Goal: Ask a question: Seek information or help from site administrators or community

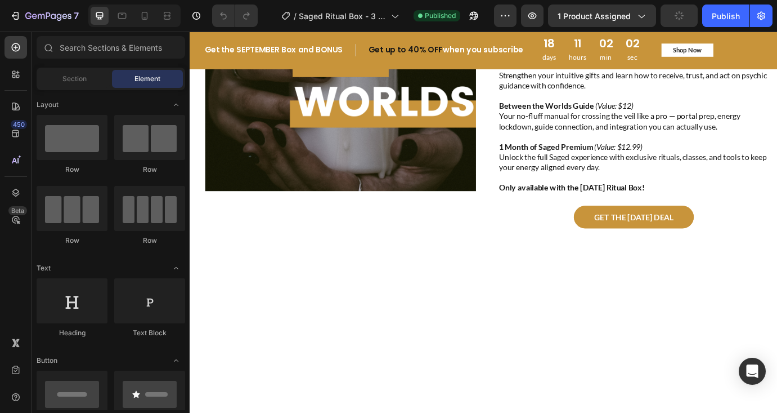
scroll to position [1154, 0]
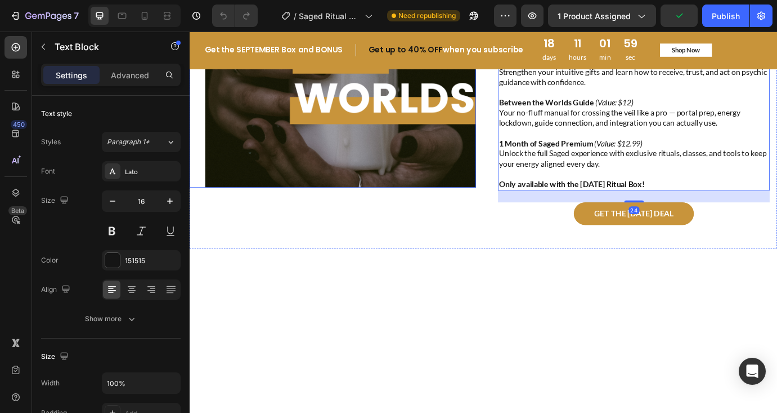
click at [511, 160] on img at bounding box center [363, 55] width 311 height 311
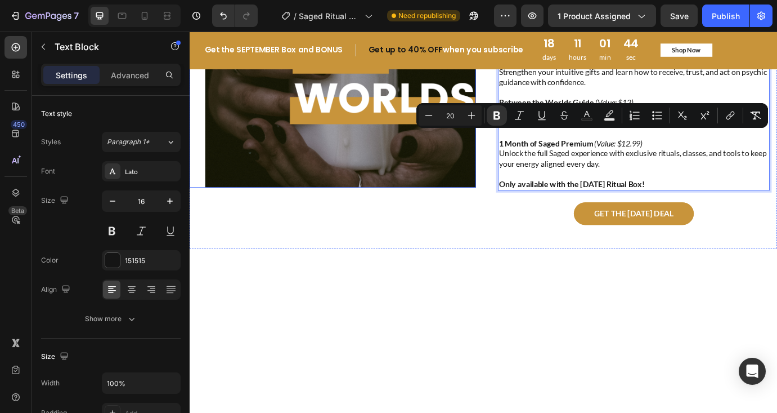
click at [415, 182] on img at bounding box center [363, 55] width 311 height 311
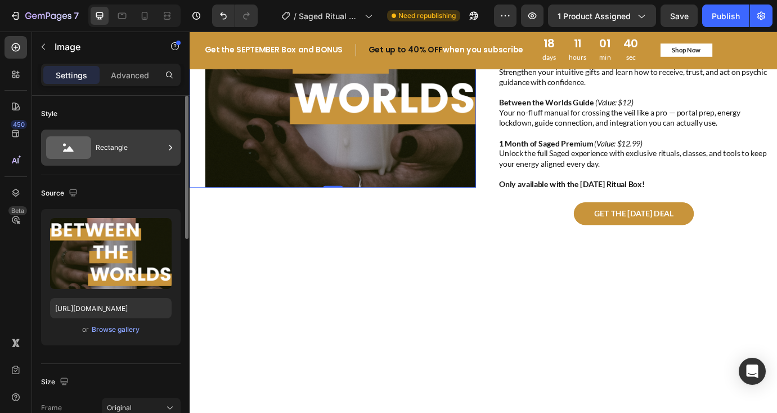
click at [114, 145] on div "Rectangle" at bounding box center [130, 148] width 69 height 26
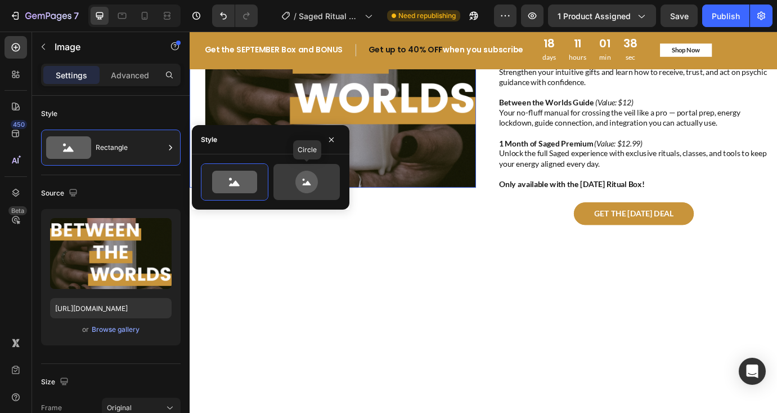
click at [310, 183] on icon at bounding box center [307, 182] width 23 height 23
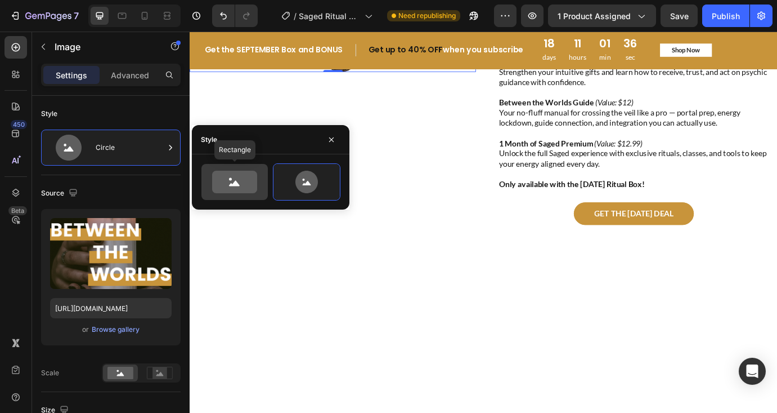
click at [235, 189] on icon at bounding box center [234, 182] width 45 height 23
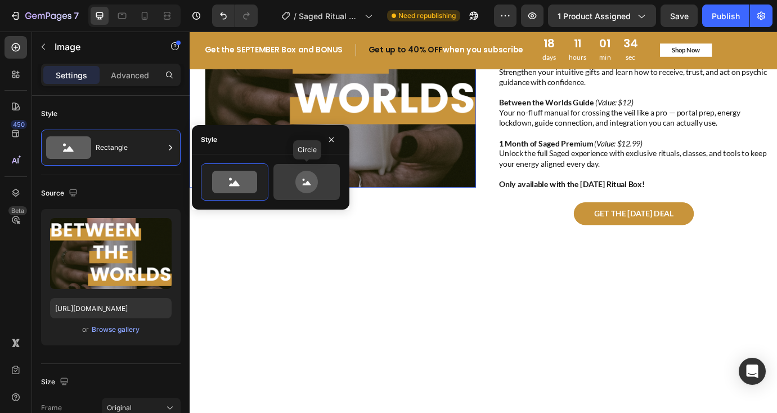
click at [298, 184] on icon at bounding box center [307, 182] width 23 height 23
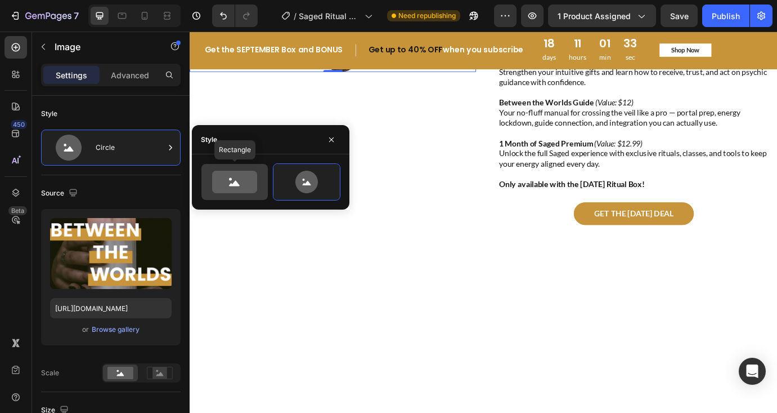
click at [244, 182] on icon at bounding box center [234, 182] width 45 height 23
type input "100"
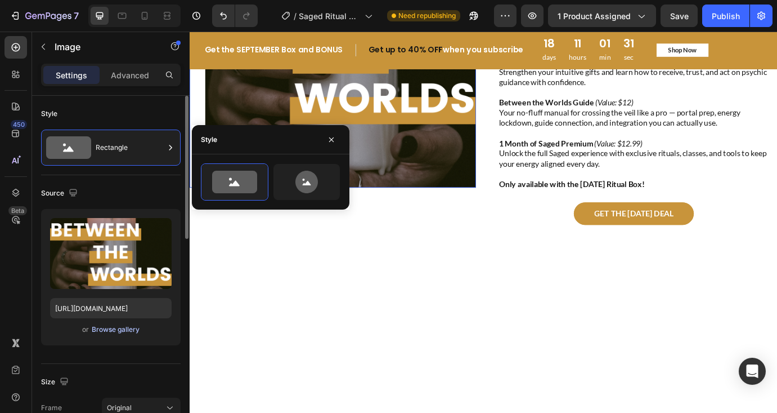
click at [117, 328] on div "Browse gallery" at bounding box center [116, 329] width 48 height 10
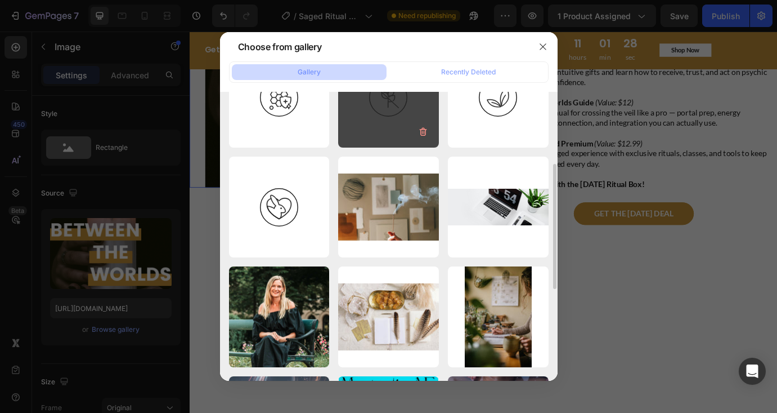
scroll to position [164, 0]
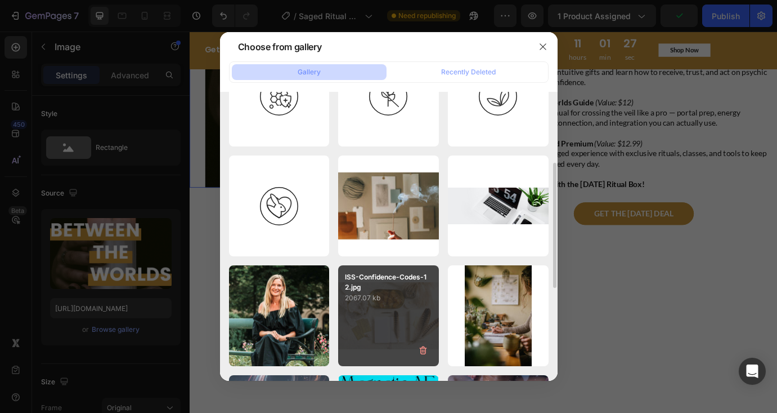
click at [402, 298] on p "2067.07 kb" at bounding box center [388, 297] width 87 height 11
type input "[URL][DOMAIN_NAME]"
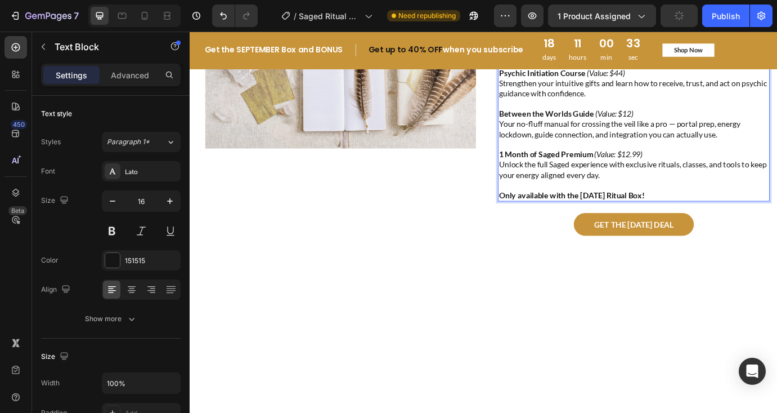
drag, startPoint x: 666, startPoint y: 175, endPoint x: 540, endPoint y: 175, distance: 126.1
click at [544, 175] on div "Every month's box comes with digital goodies. September includes bonuses worth …" at bounding box center [700, 67] width 312 height 321
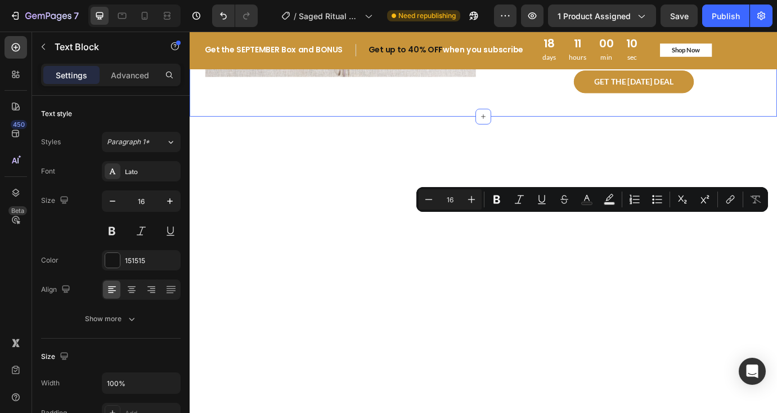
drag, startPoint x: 714, startPoint y: 260, endPoint x: 529, endPoint y: 252, distance: 184.8
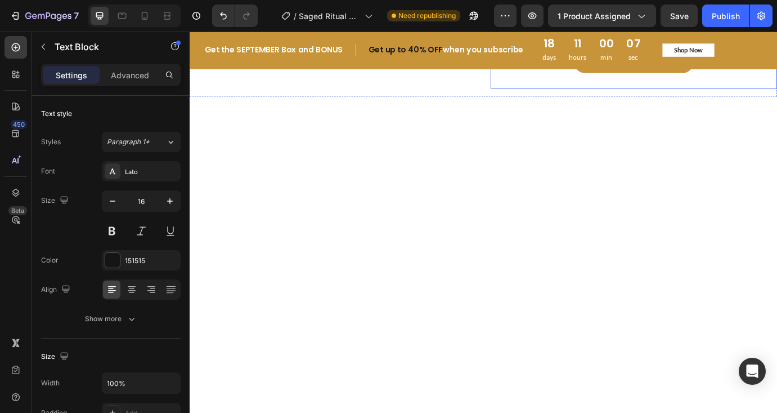
click at [637, 368] on div at bounding box center [527, 345] width 659 height 450
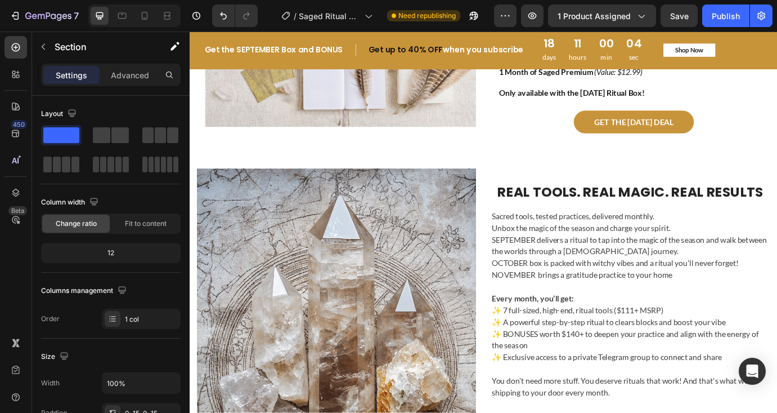
scroll to position [1084, 0]
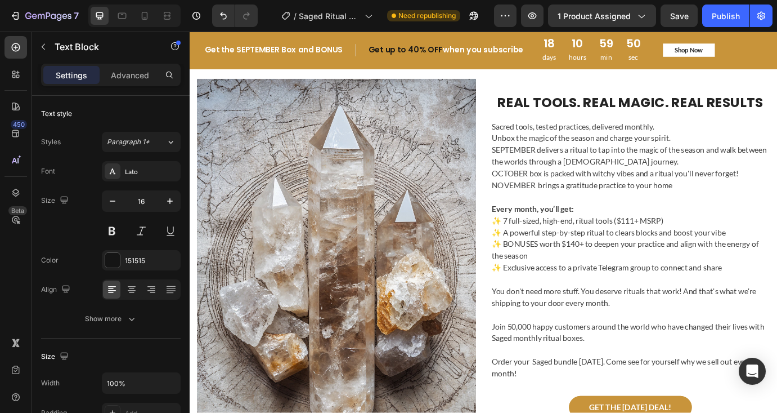
scroll to position [1177, 0]
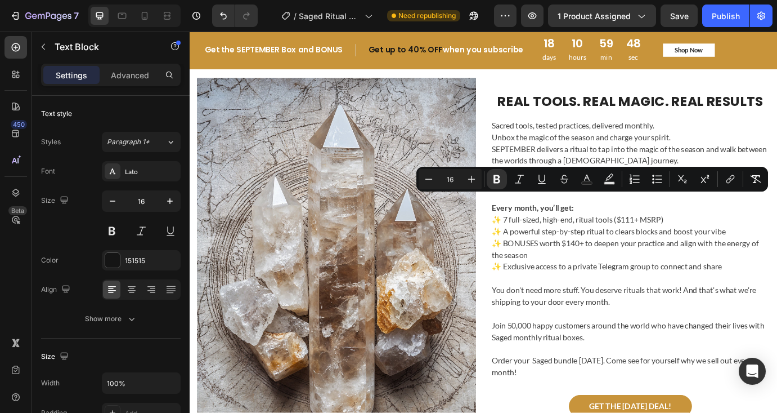
click at [579, 44] on div "GET THE [DATE] DEAL Button" at bounding box center [700, 32] width 312 height 26
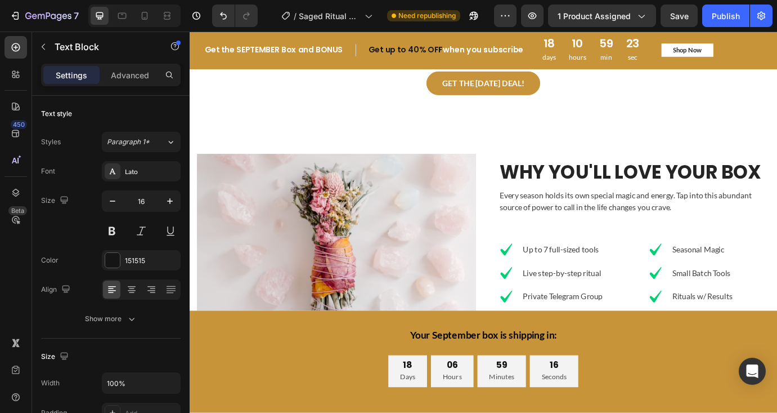
scroll to position [2709, 0]
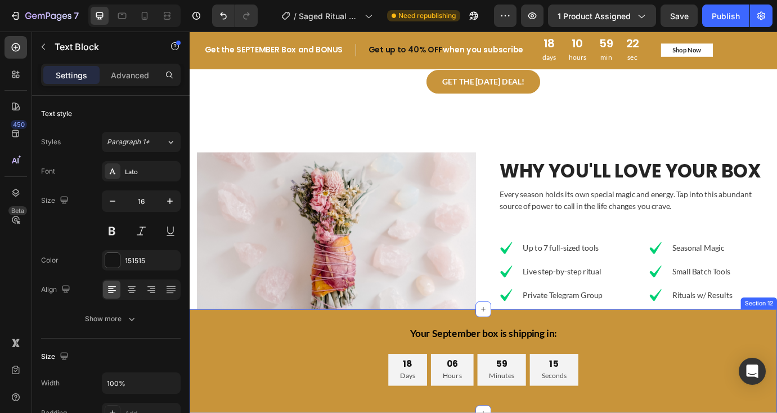
click at [632, 361] on div "Your September box is shipping in: Text Block 18 Days 06 Hours 59 Minutes 15 Se…" at bounding box center [528, 410] width 676 height 119
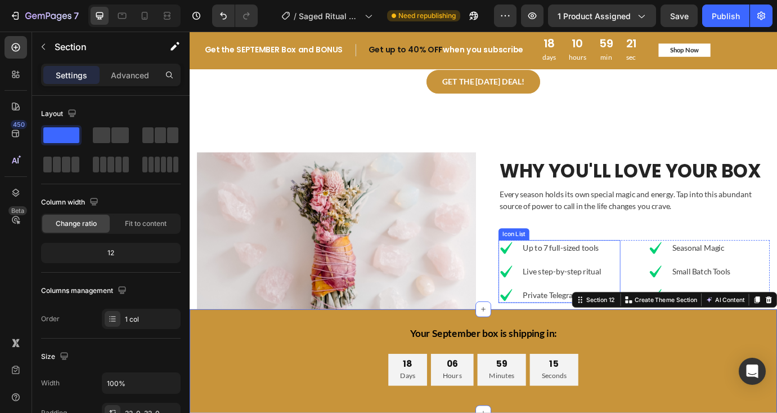
click at [628, 307] on p "Live step-by-step ritual" at bounding box center [619, 308] width 92 height 14
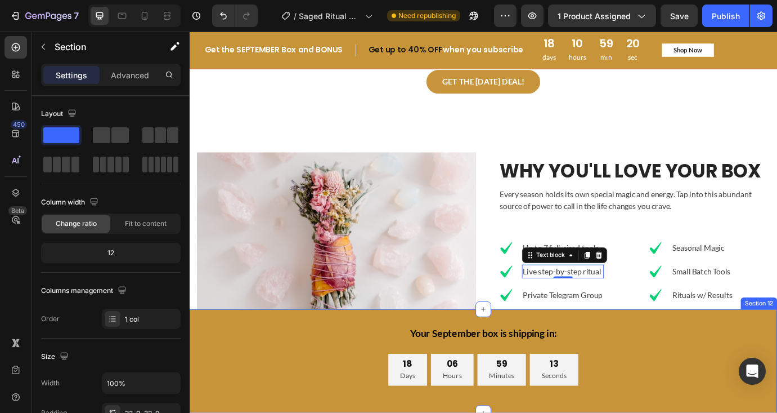
click at [404, 365] on div "Your September box is shipping in: Text Block 18 Days 06 Hours 59 Minutes 13 Se…" at bounding box center [528, 410] width 676 height 119
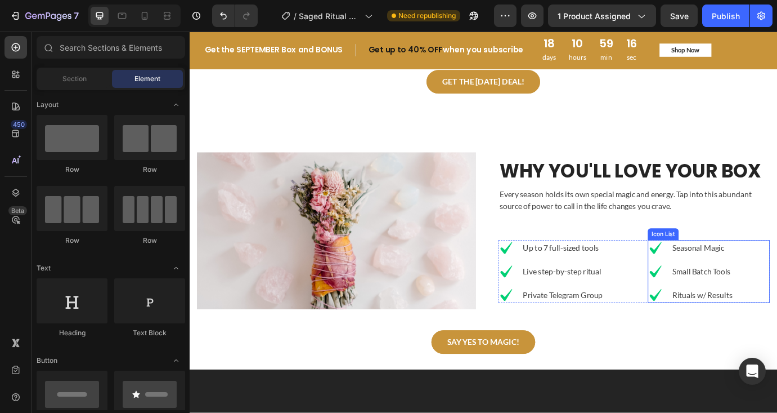
scroll to position [2729, 0]
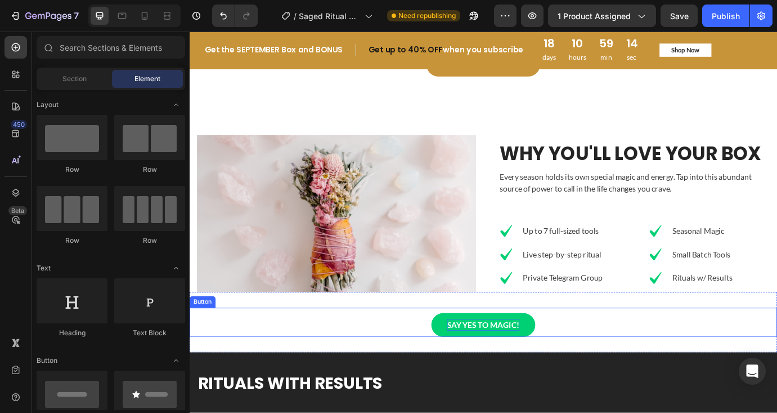
click at [529, 372] on p "SAY YES TO MAGIC!" at bounding box center [527, 369] width 83 height 14
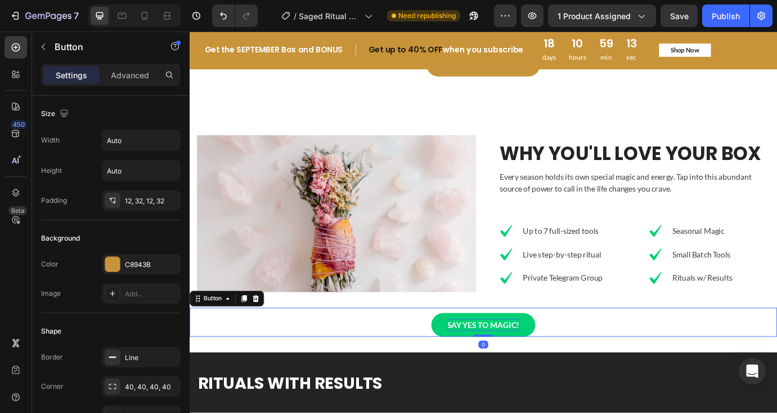
click at [526, 362] on p "SAY YES TO MAGIC!" at bounding box center [527, 369] width 83 height 14
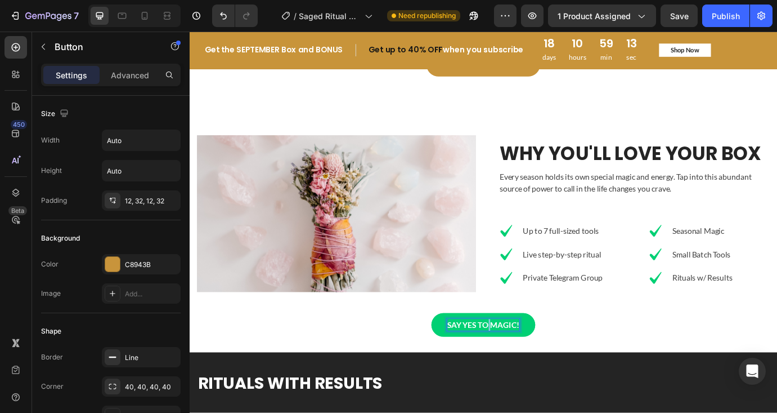
click at [526, 362] on p "SAY YES TO MAGIC!" at bounding box center [527, 369] width 83 height 14
click at [642, 368] on div "GET THE [DATE] DEAL Button 0" at bounding box center [528, 365] width 676 height 33
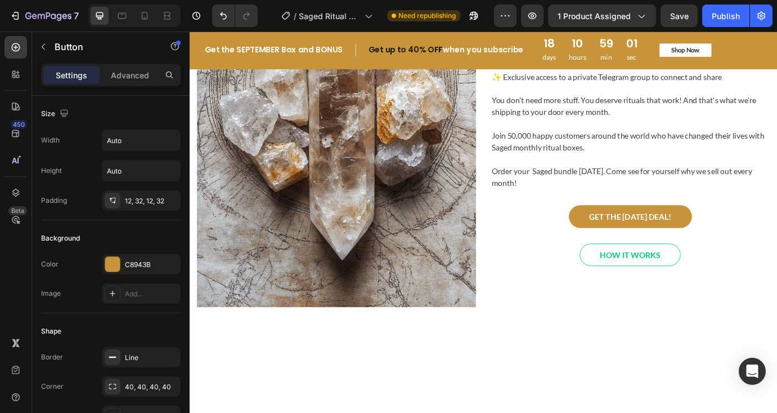
scroll to position [1028, 0]
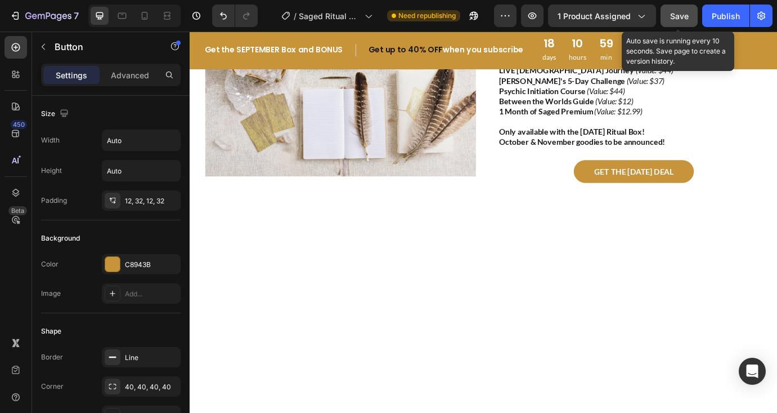
click at [679, 11] on span "Save" at bounding box center [679, 16] width 19 height 10
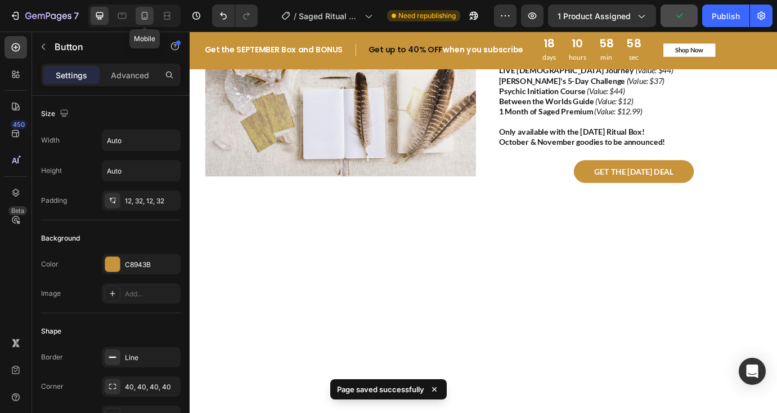
click at [144, 18] on icon at bounding box center [144, 15] width 11 height 11
type input "100%"
type input "19"
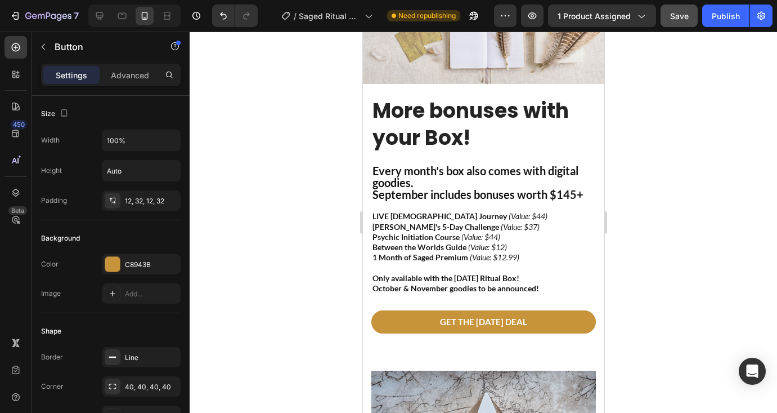
scroll to position [1483, 0]
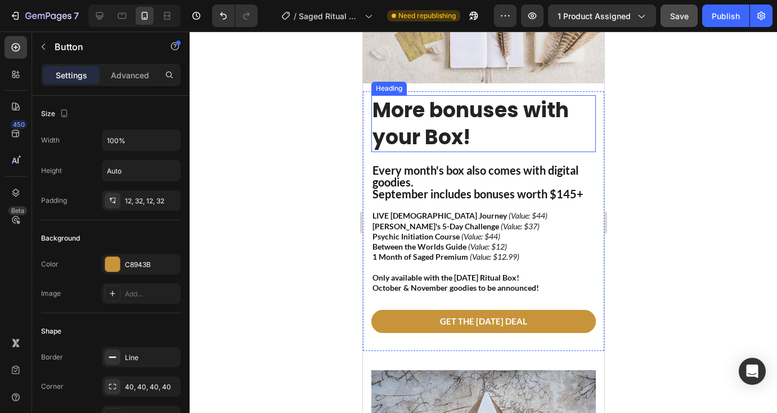
click at [508, 134] on h2 "More bonuses with your Box!" at bounding box center [483, 123] width 225 height 56
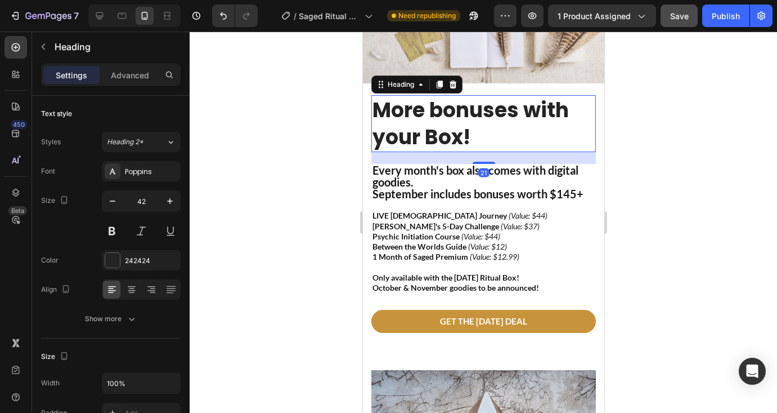
click at [480, 132] on h2 "More bonuses with your Box!" at bounding box center [483, 123] width 225 height 56
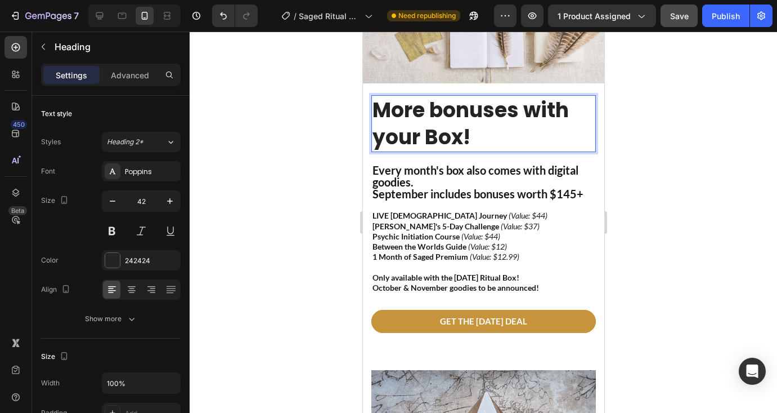
click at [480, 132] on p "More bonuses with your Box!" at bounding box center [483, 123] width 222 height 54
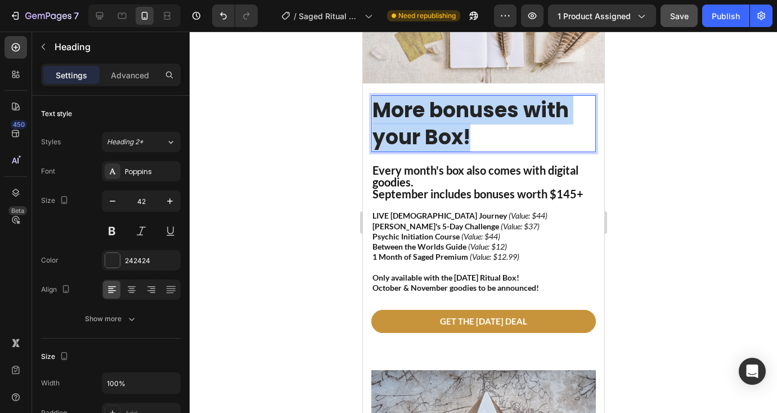
click at [480, 132] on p "More bonuses with your Box!" at bounding box center [483, 123] width 222 height 54
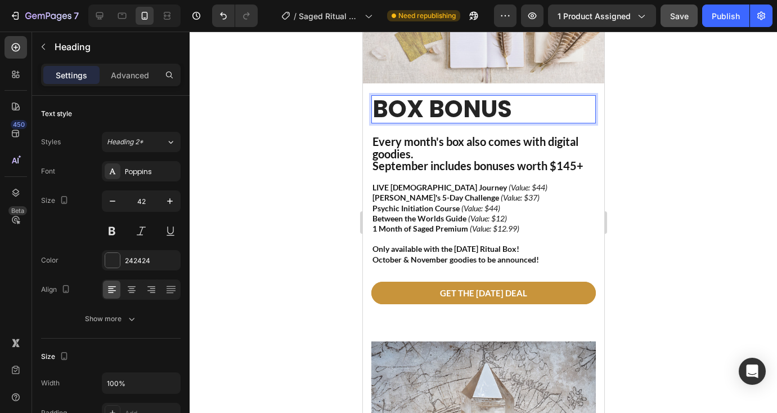
click at [667, 159] on div at bounding box center [484, 222] width 588 height 381
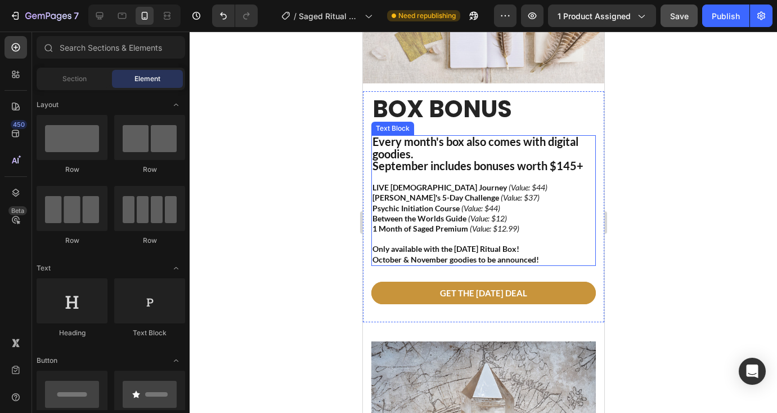
click at [502, 146] on p "Every month's box also comes with digital goodies." at bounding box center [483, 148] width 222 height 24
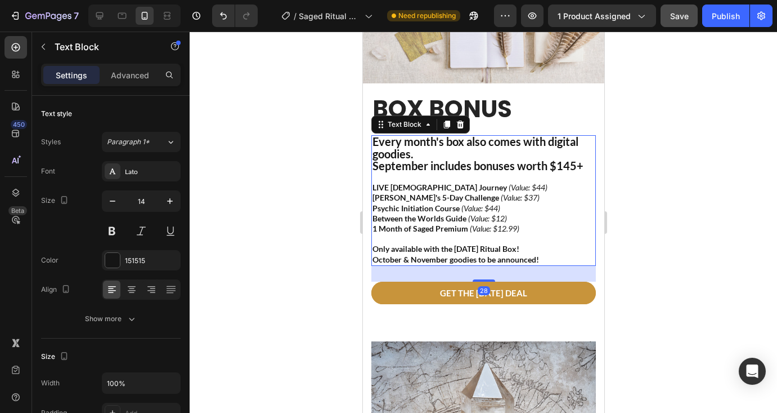
click at [468, 135] on strong "Every month's box also comes with digital goodies." at bounding box center [475, 147] width 206 height 25
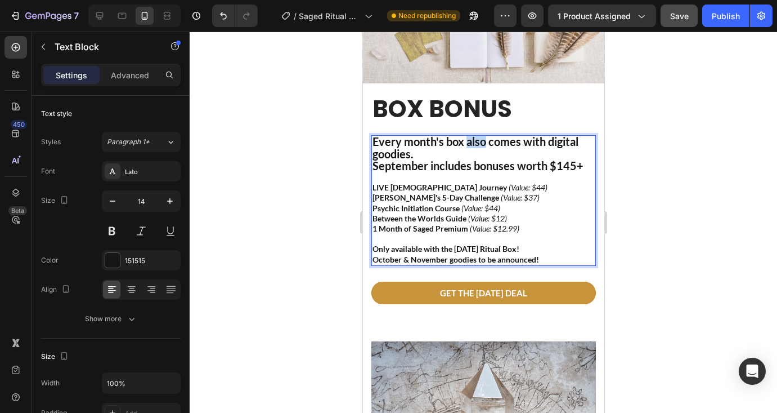
click at [468, 135] on strong "Every month's box also comes with digital goodies." at bounding box center [475, 147] width 206 height 25
click at [483, 161] on strong "September includes bonuses worth $145+" at bounding box center [477, 166] width 211 height 14
click at [476, 160] on strong "September includes bonuses worth $145+" at bounding box center [477, 166] width 211 height 14
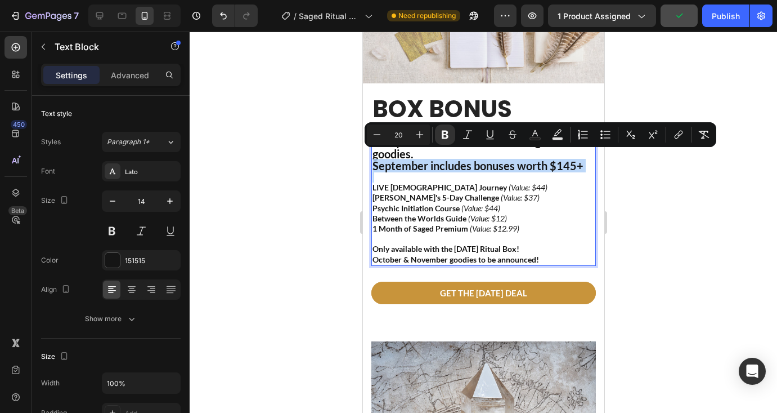
click at [476, 160] on strong "September includes bonuses worth $145+" at bounding box center [477, 166] width 211 height 14
click at [378, 137] on icon "Editor contextual toolbar" at bounding box center [377, 134] width 11 height 11
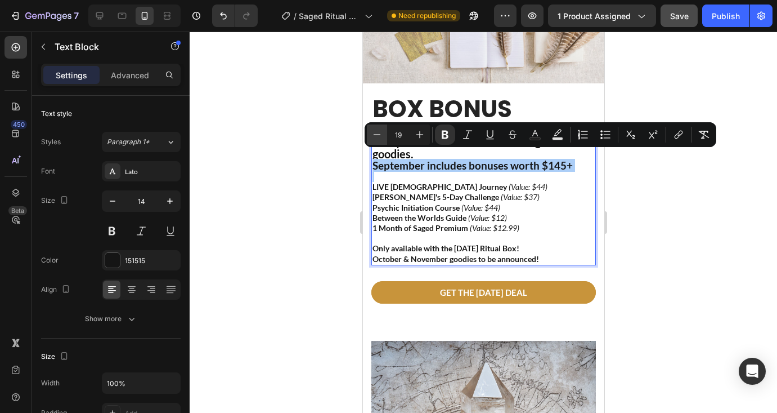
click at [378, 137] on icon "Editor contextual toolbar" at bounding box center [377, 134] width 11 height 11
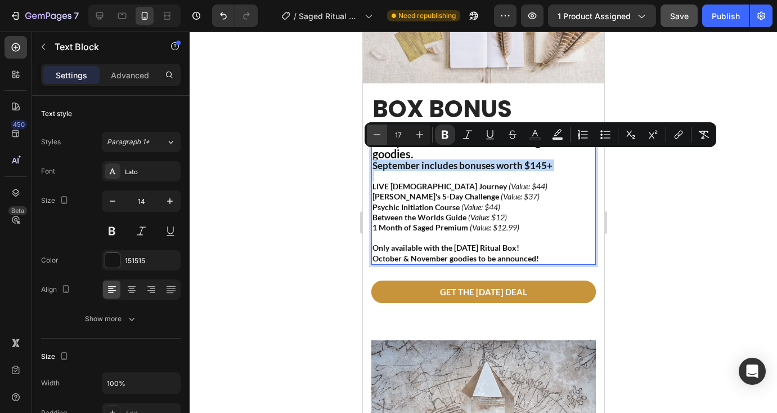
type input "16"
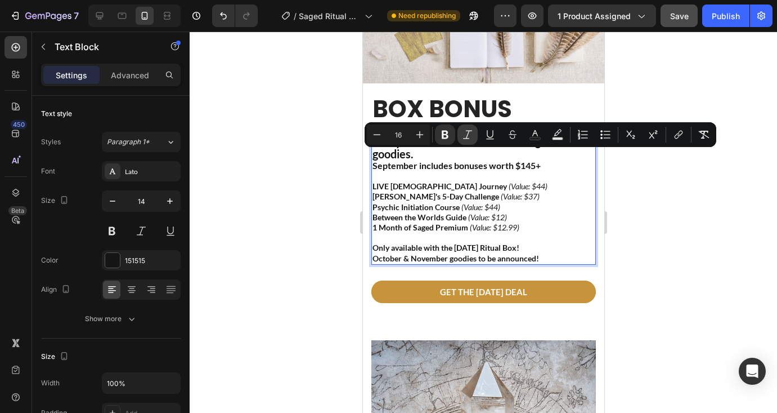
click at [470, 131] on icon "Editor contextual toolbar" at bounding box center [467, 134] width 11 height 11
click at [500, 191] on icon "(Value: $37)" at bounding box center [519, 196] width 39 height 10
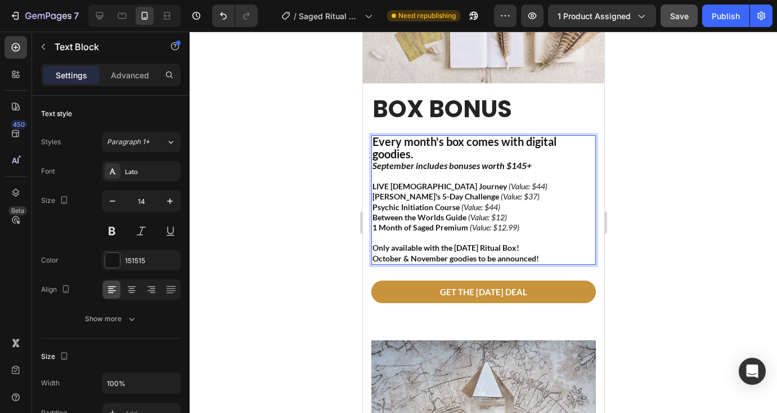
click at [452, 171] on p "Rich Text Editor. Editing area: main" at bounding box center [483, 176] width 222 height 10
click at [459, 171] on p "Rich Text Editor. Editing area: main" at bounding box center [483, 176] width 222 height 10
click at [457, 135] on strong "Every month's box comes with digital goodies." at bounding box center [464, 147] width 184 height 25
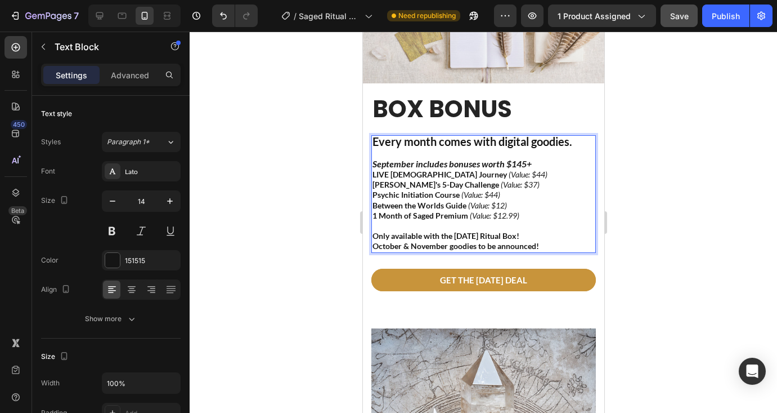
click at [465, 135] on strong "Every month comes with digital goodies." at bounding box center [472, 142] width 200 height 14
click at [491, 135] on strong "Every month includes with digital goodies." at bounding box center [476, 142] width 208 height 14
click at [444, 160] on strong "September includes bonuses worth $145+" at bounding box center [451, 163] width 159 height 11
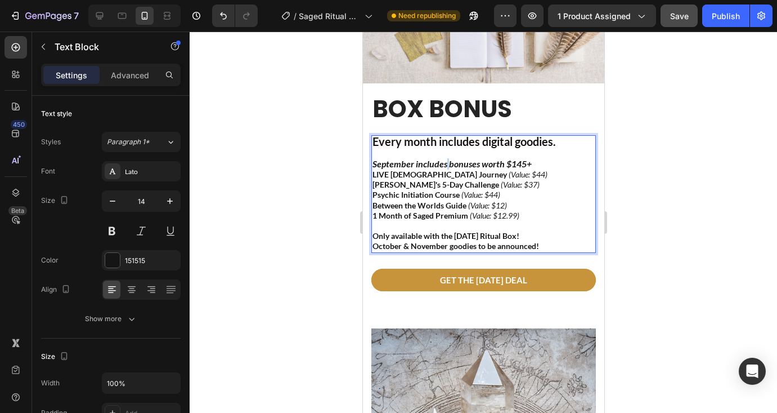
click at [444, 160] on strong "September includes bonuses worth $145+" at bounding box center [451, 163] width 159 height 11
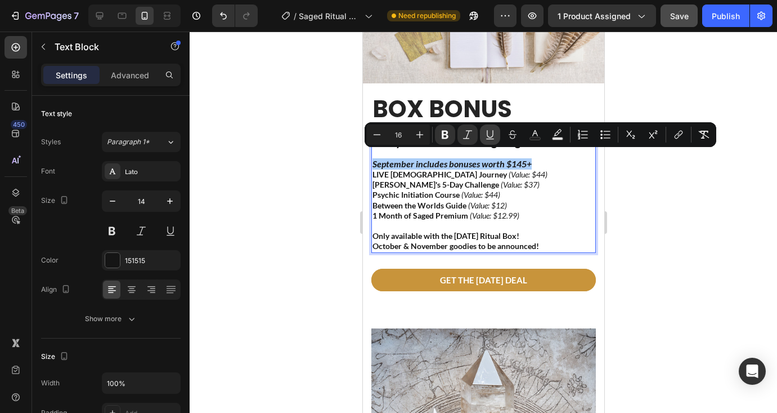
click at [493, 133] on icon "Editor contextual toolbar" at bounding box center [490, 134] width 6 height 8
click at [542, 177] on p "LIVE [DEMOGRAPHIC_DATA] Journey (Value: $44) [PERSON_NAME]'s 5-Day Challenge (V…" at bounding box center [483, 179] width 222 height 20
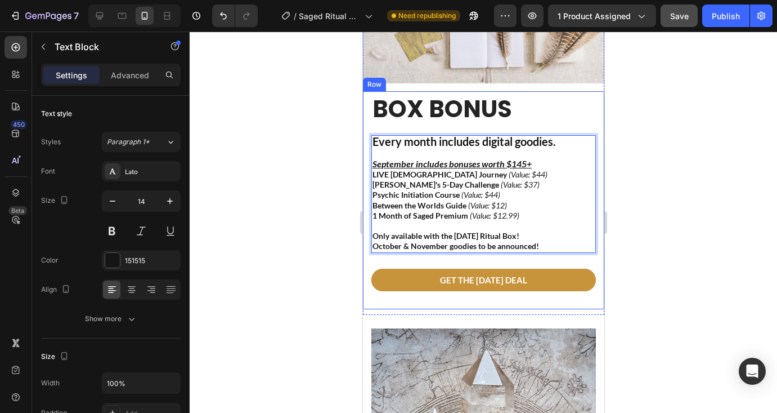
click at [637, 219] on div at bounding box center [484, 222] width 588 height 381
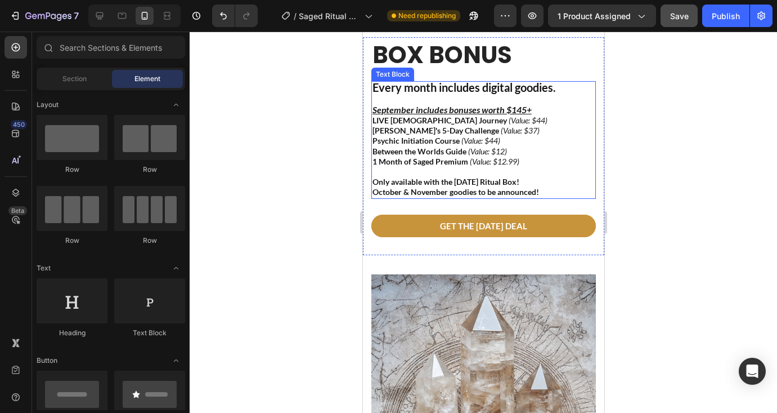
scroll to position [1533, 0]
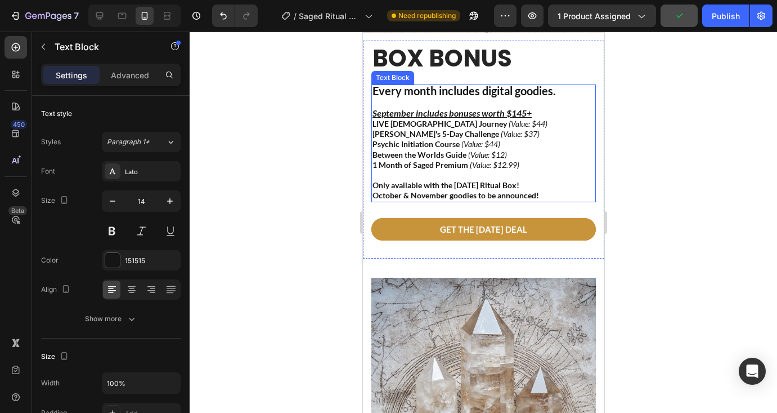
click at [552, 190] on p "October & November goodies to be announced!" at bounding box center [483, 195] width 222 height 10
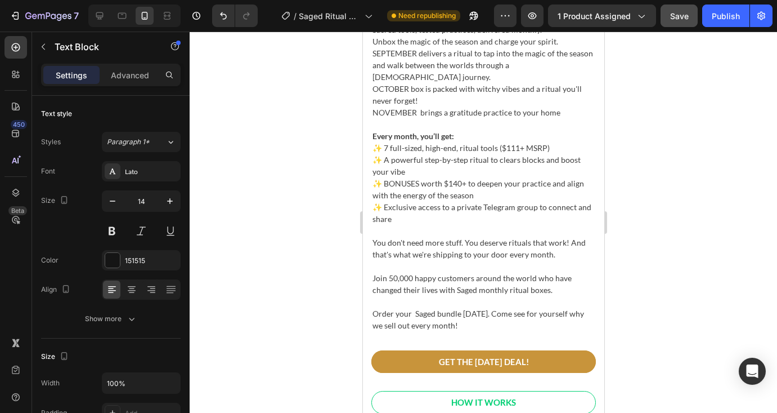
scroll to position [2174, 0]
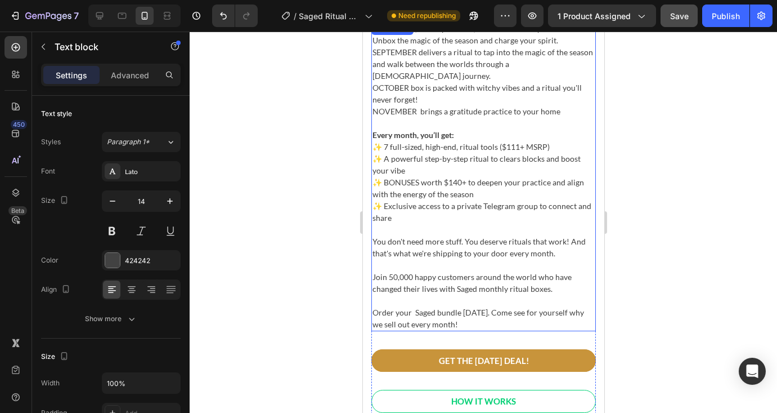
click at [506, 136] on p "Every month, you’ll get: ✨ 7 full-sized, high-end, ritual tools ($111+ MSRP) ✨ …" at bounding box center [483, 152] width 222 height 47
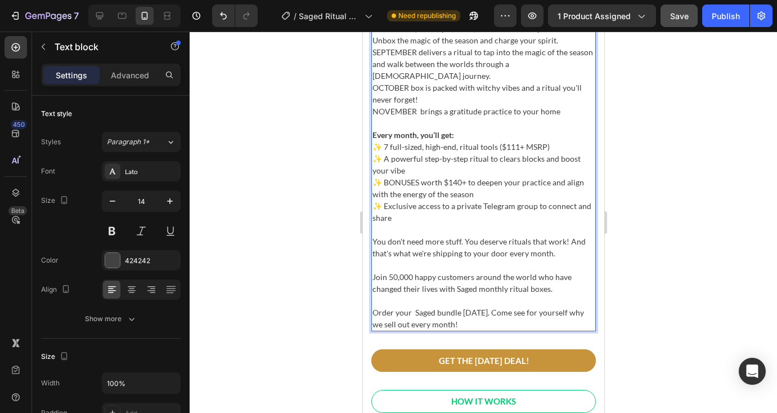
click at [507, 132] on p "Every month, you’ll get: ✨ 7 full-sized, high-end, ritual tools ($111+ MSRP) ✨ …" at bounding box center [483, 152] width 222 height 47
click at [508, 132] on p "Every month, you’ll get: ✨ 7 full-sized, high-end, ritual tools ($111+ MSRP) ✨ …" at bounding box center [483, 152] width 222 height 47
click at [451, 155] on p "Every month, you’ll get: ✨ 7 full-sized, high-end, ritual tools ($200+ MSRP) ✨ …" at bounding box center [483, 152] width 222 height 47
click at [453, 176] on p "✨ BONUSES worth $140+ to deepen your practice and align with the energy of the …" at bounding box center [483, 188] width 222 height 24
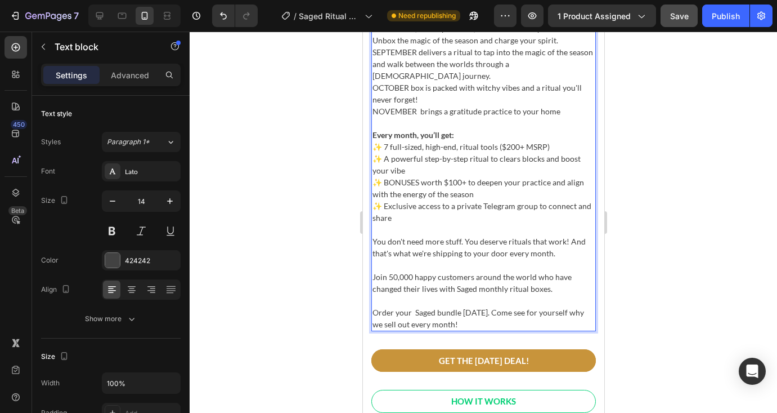
click at [410, 200] on p "✨ Exclusive access to a private Telegram group to connect and share" at bounding box center [483, 212] width 222 height 24
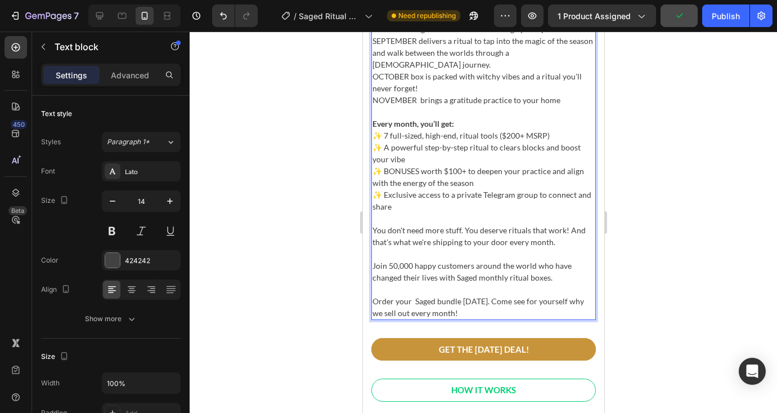
scroll to position [2210, 0]
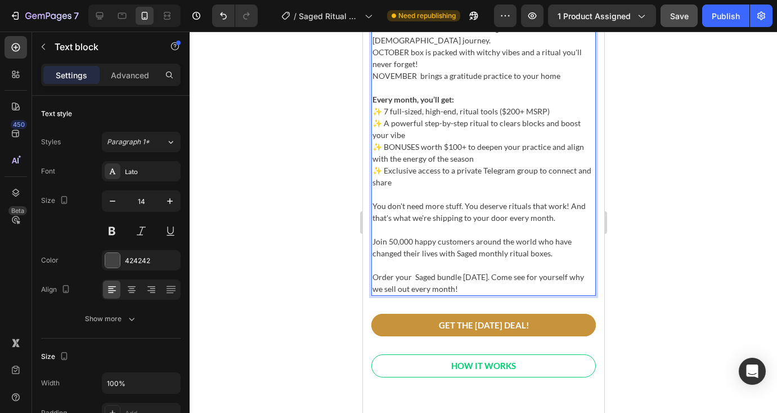
click at [466, 274] on p "Order your Saged bundle [DATE]. Come see for yourself why we sell out every mon…" at bounding box center [483, 283] width 222 height 24
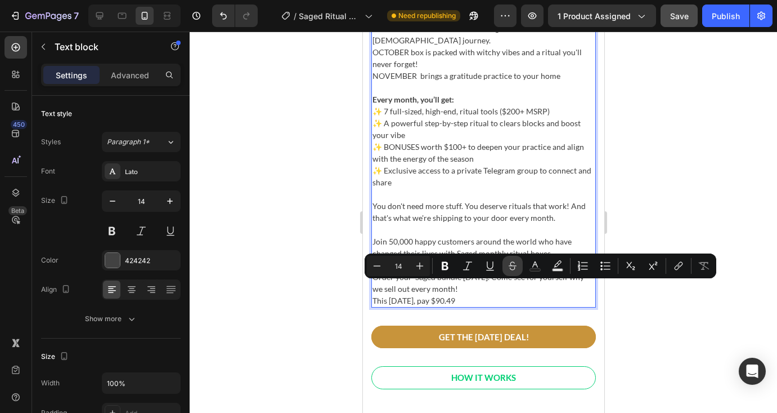
click at [511, 268] on icon "Editor contextual toolbar" at bounding box center [512, 265] width 11 height 11
click at [478, 294] on p "This [DATE], pay $90.49" at bounding box center [483, 300] width 222 height 12
drag, startPoint x: 505, startPoint y: 286, endPoint x: 462, endPoint y: 285, distance: 43.3
click at [462, 294] on p "This [DATE], pay $90.49, only $60!" at bounding box center [483, 300] width 222 height 12
click at [512, 267] on icon "Editor contextual toolbar" at bounding box center [512, 265] width 11 height 11
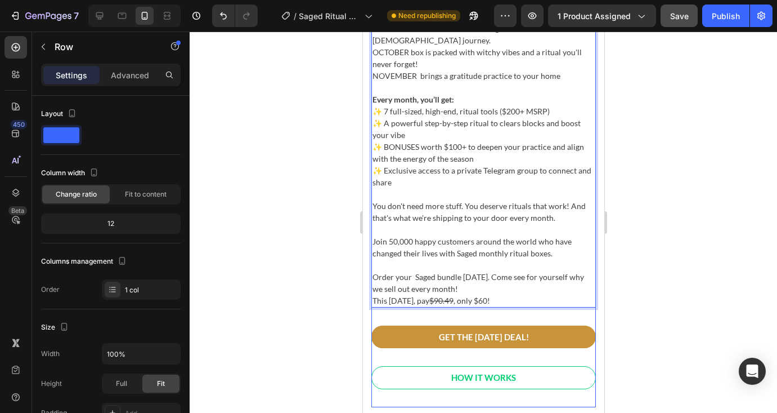
click at [520, 304] on div "Sacred tools, tested practices, delivered monthly. Unbox the magic of the seaso…" at bounding box center [483, 196] width 225 height 421
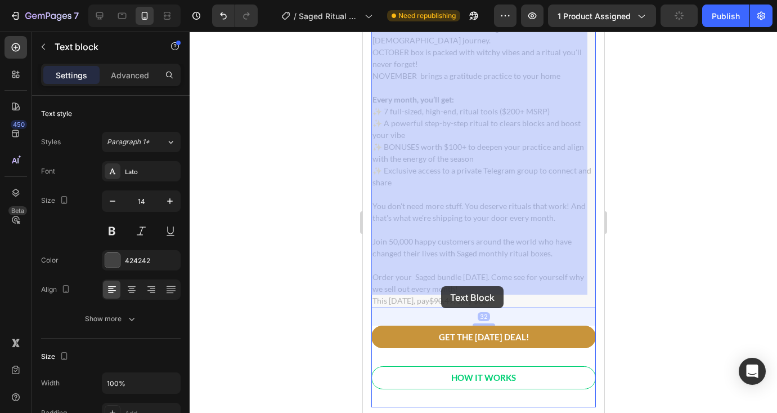
drag, startPoint x: 463, startPoint y: 286, endPoint x: 441, endPoint y: 286, distance: 22.0
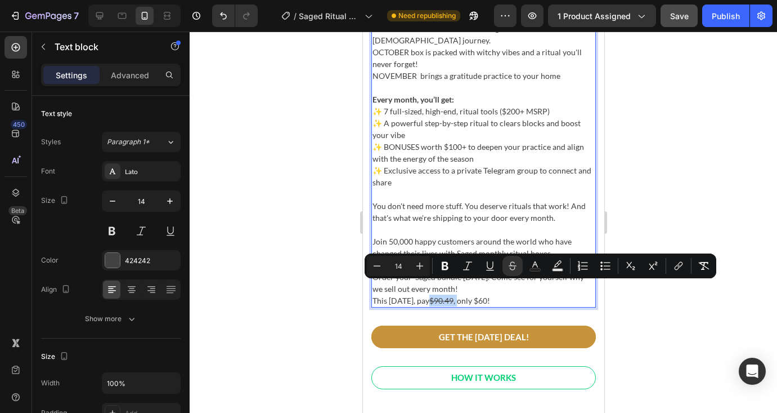
drag, startPoint x: 466, startPoint y: 287, endPoint x: 438, endPoint y: 288, distance: 27.6
click at [438, 294] on p "This [DATE], pay $90.49 , only $60!" at bounding box center [483, 300] width 222 height 12
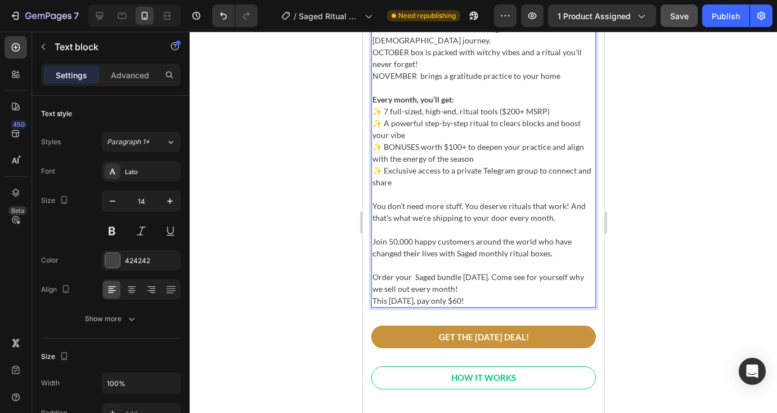
click at [480, 294] on p "This [DATE], pay only $60!" at bounding box center [483, 300] width 222 height 12
click at [470, 294] on p "This [DATE], pay only $60! $90.49 ," at bounding box center [483, 300] width 222 height 12
click at [562, 294] on p "This [DATE], pay only $60 (regular price $90.49 ," at bounding box center [483, 300] width 222 height 12
click at [469, 294] on p "This [DATE], pay only $60 (regular price $90.49)" at bounding box center [483, 300] width 222 height 12
click at [314, 238] on div at bounding box center [484, 222] width 588 height 381
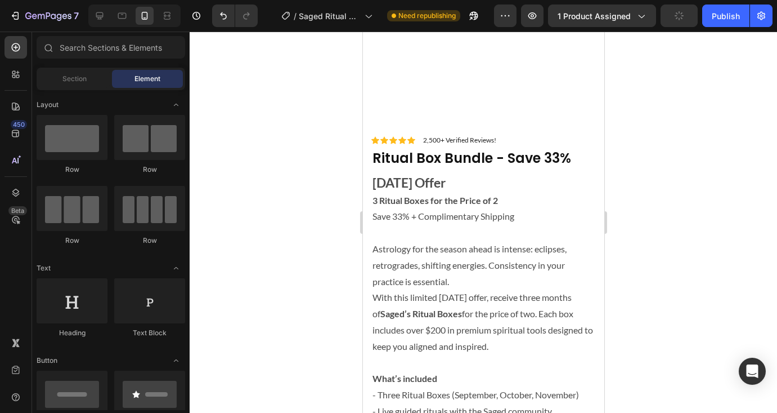
scroll to position [53, 0]
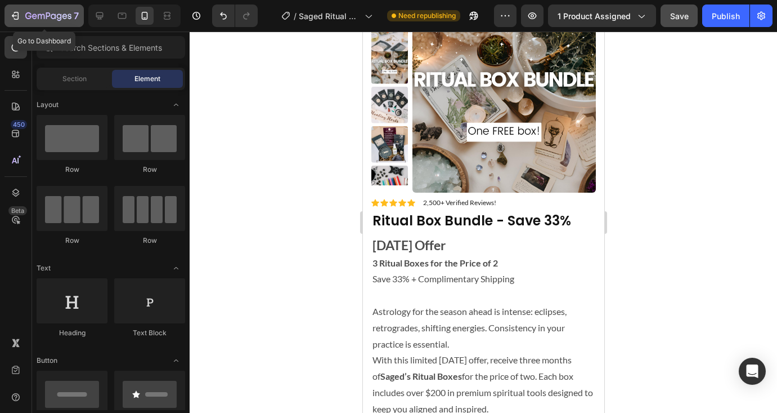
click at [14, 13] on icon "button" at bounding box center [16, 16] width 5 height 8
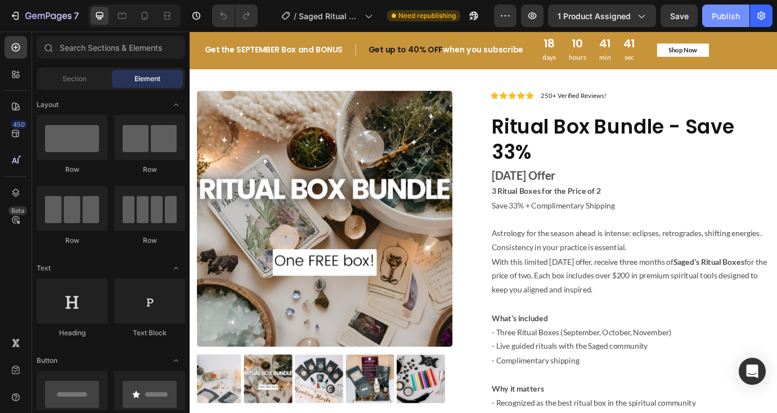
click at [726, 21] on div "Publish" at bounding box center [726, 16] width 28 height 12
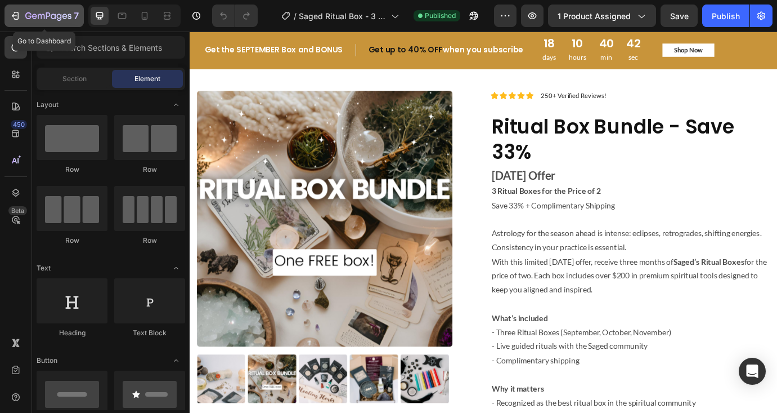
click at [17, 14] on icon "button" at bounding box center [15, 15] width 11 height 11
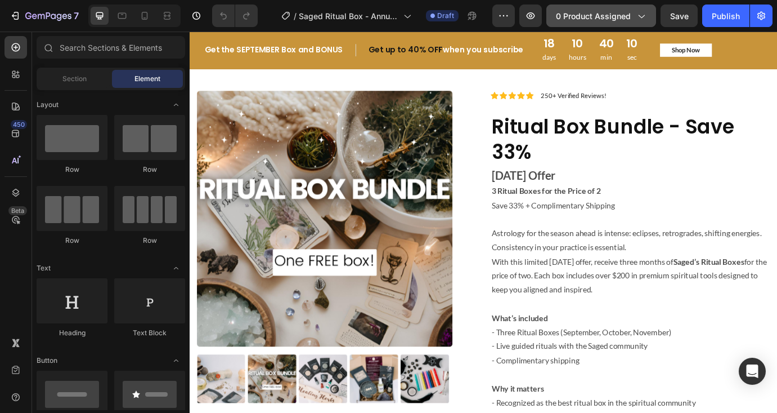
click at [624, 17] on span "0 product assigned" at bounding box center [593, 16] width 75 height 12
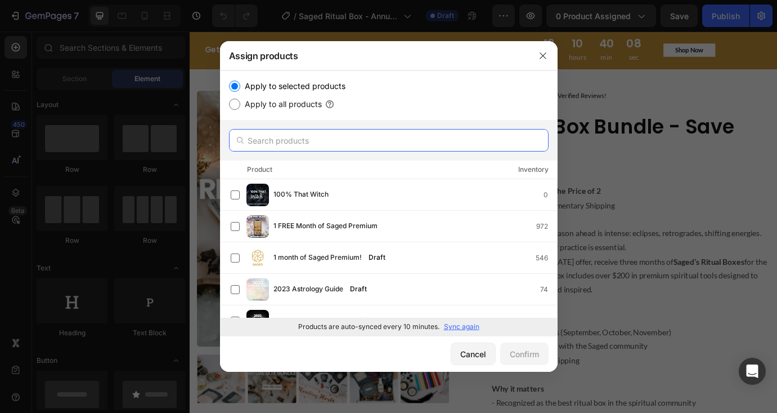
click at [336, 137] on input "text" at bounding box center [389, 140] width 320 height 23
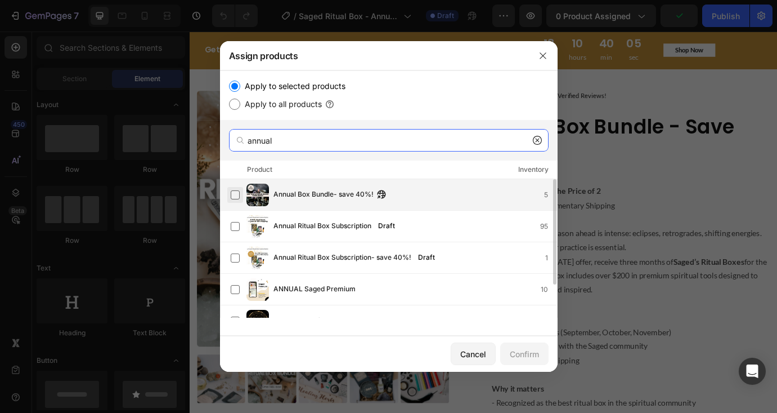
type input "annual"
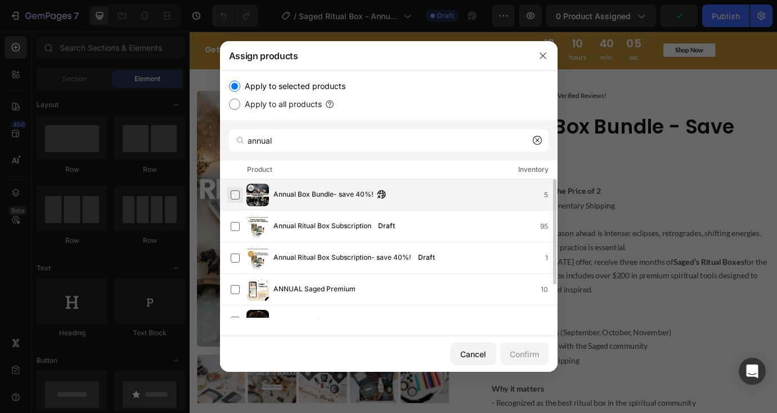
click at [235, 194] on label at bounding box center [235, 194] width 9 height 9
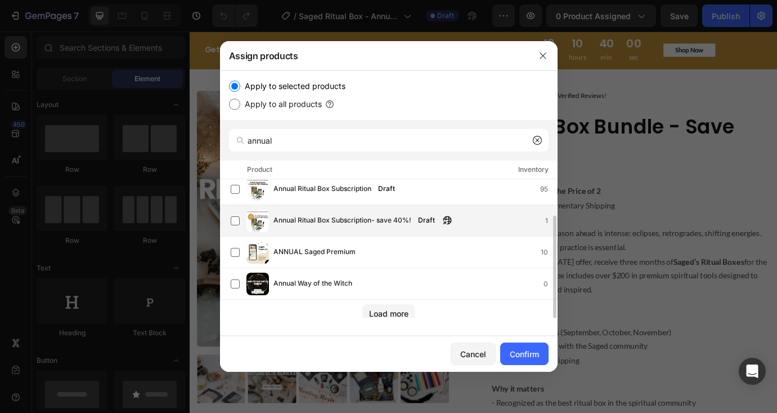
scroll to position [42, 0]
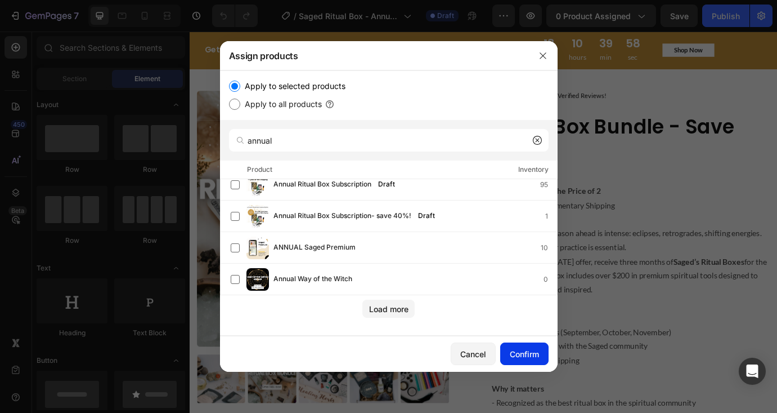
click at [529, 354] on div "Confirm" at bounding box center [524, 354] width 29 height 12
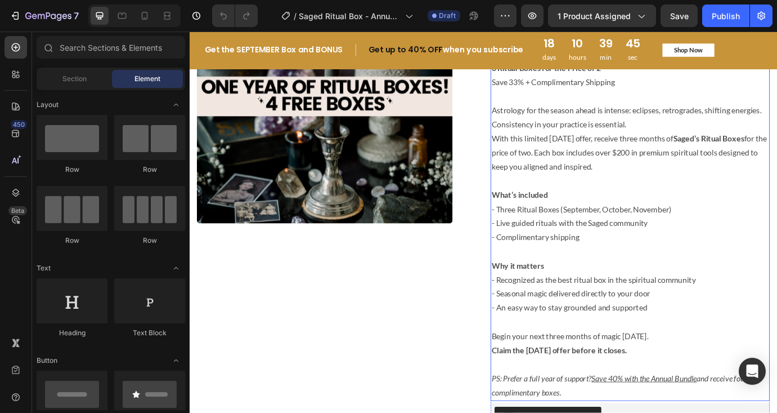
scroll to position [0, 0]
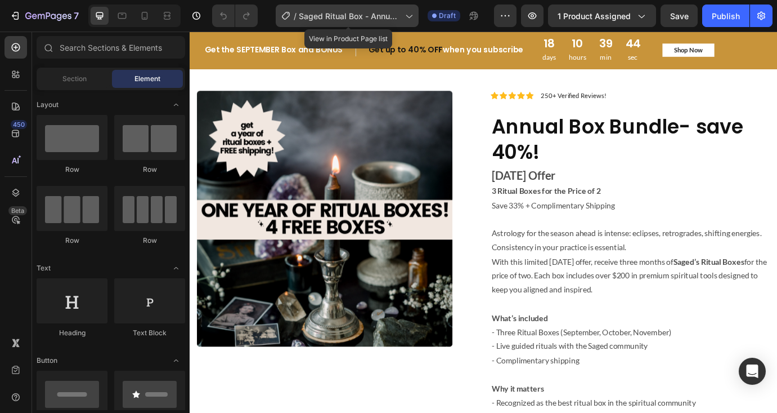
click at [413, 16] on icon at bounding box center [409, 16] width 6 height 3
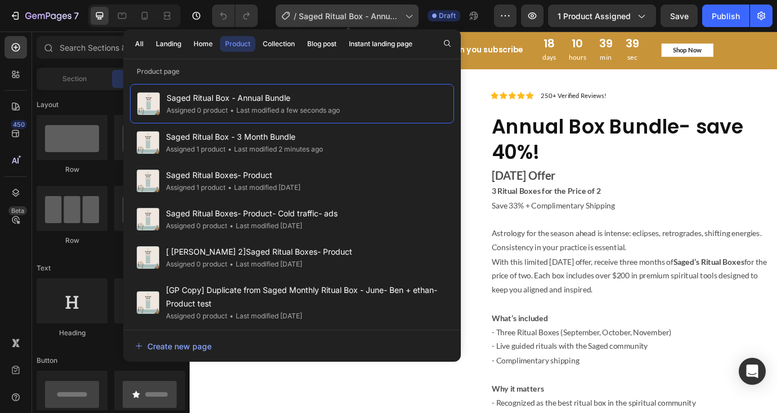
click at [413, 16] on icon at bounding box center [409, 16] width 6 height 3
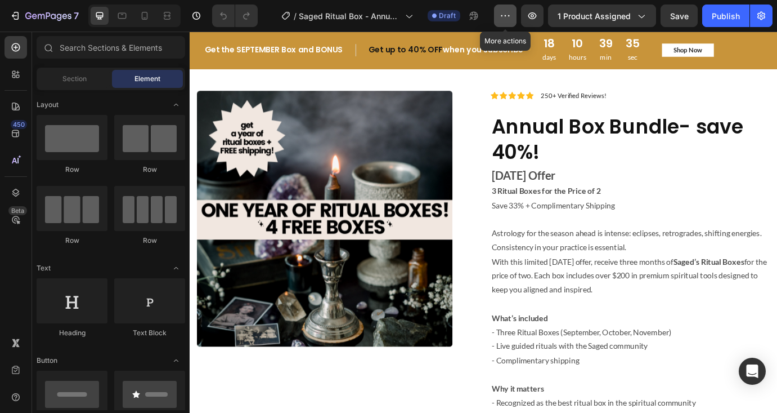
click at [509, 15] on icon "button" at bounding box center [505, 15] width 11 height 11
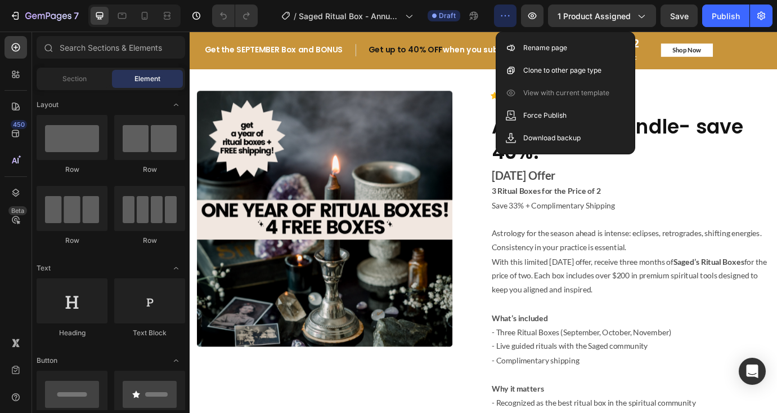
click at [509, 15] on icon "button" at bounding box center [505, 15] width 11 height 11
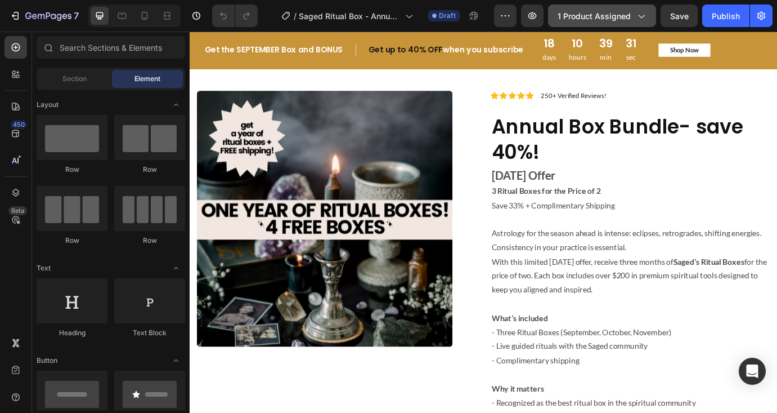
click at [643, 16] on icon "button" at bounding box center [641, 15] width 11 height 11
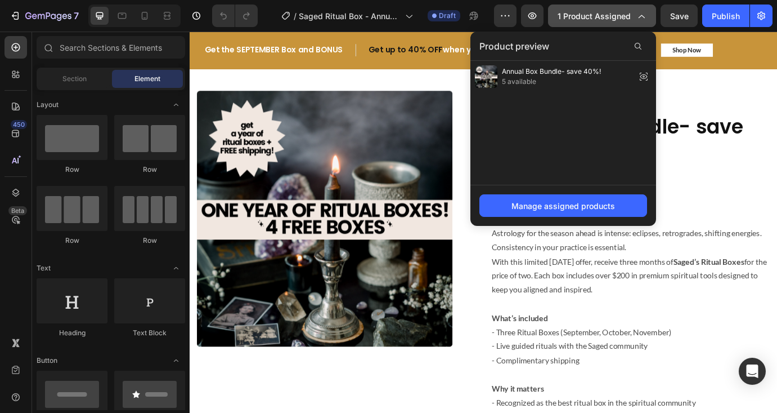
click at [643, 16] on icon "button" at bounding box center [641, 15] width 11 height 11
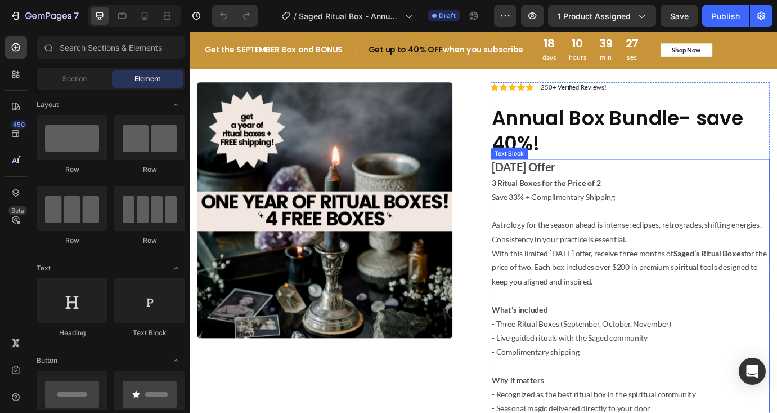
scroll to position [20, 0]
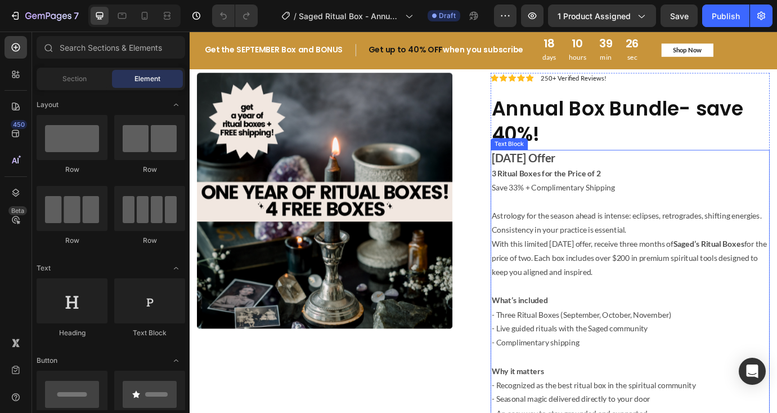
click at [670, 280] on p "With this limited Labor Day offer, receive three months of Saged’s Ritual Boxes…" at bounding box center [696, 292] width 319 height 48
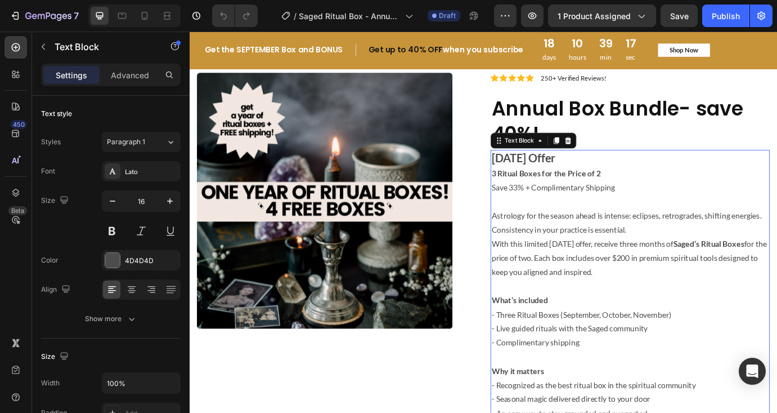
click at [670, 208] on p "3 Ritual Boxes for the Price of 2 Save 33% + Complimentary Shipping" at bounding box center [696, 203] width 319 height 33
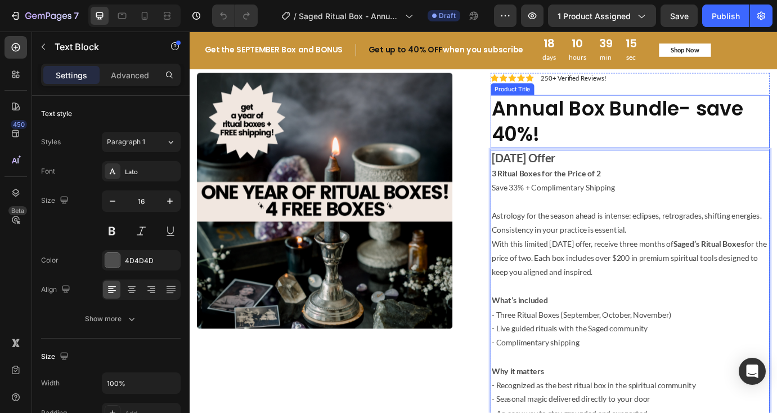
click at [646, 120] on h1 "Annual Box Bundle- save 40%!" at bounding box center [696, 135] width 321 height 61
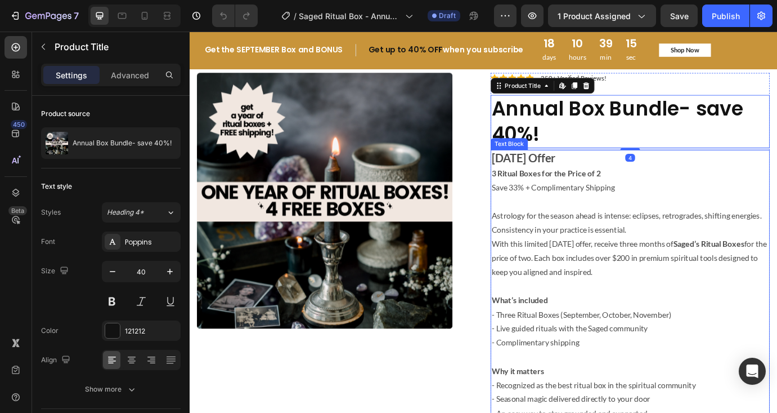
click at [628, 207] on p "3 Ritual Boxes for the Price of 2 Save 33% + Complimentary Shipping" at bounding box center [696, 203] width 319 height 33
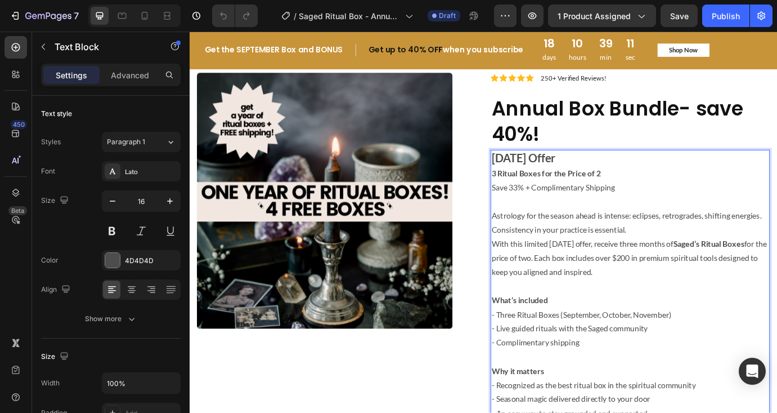
click at [579, 214] on p "3 Ritual Boxes for the Price of 2 Save 33% + Complimentary Shipping" at bounding box center [696, 203] width 319 height 33
click at [570, 217] on p "3 Ritual Boxes for the Price of 2 Save 33% + Complimentary Shipping" at bounding box center [696, 203] width 319 height 33
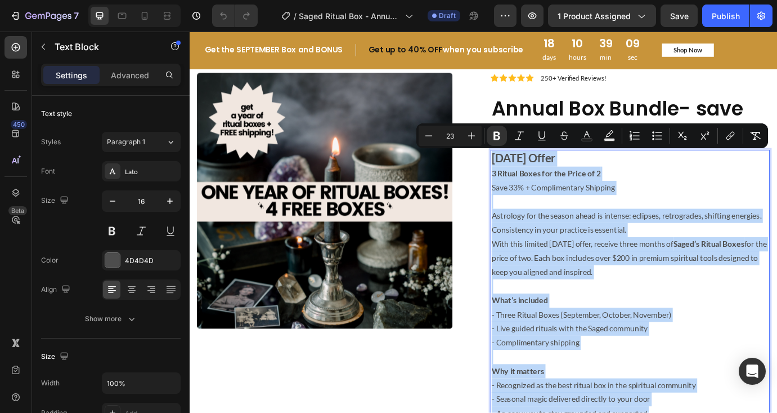
type input "16"
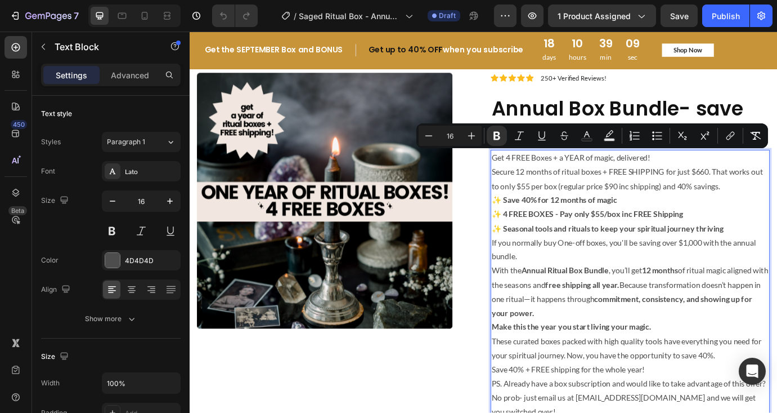
scroll to position [55, 0]
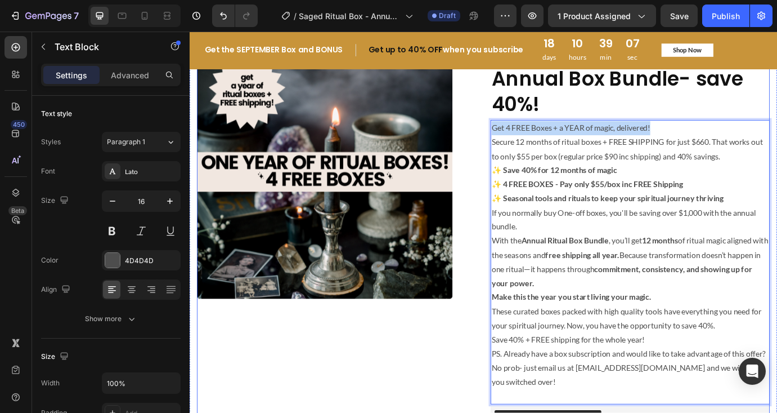
drag, startPoint x: 727, startPoint y: 141, endPoint x: 527, endPoint y: 138, distance: 199.9
click at [527, 138] on div "Product Images Icon Icon Icon Icon Icon Icon List 2,500+ Verified Reviews! Text…" at bounding box center [527, 317] width 659 height 545
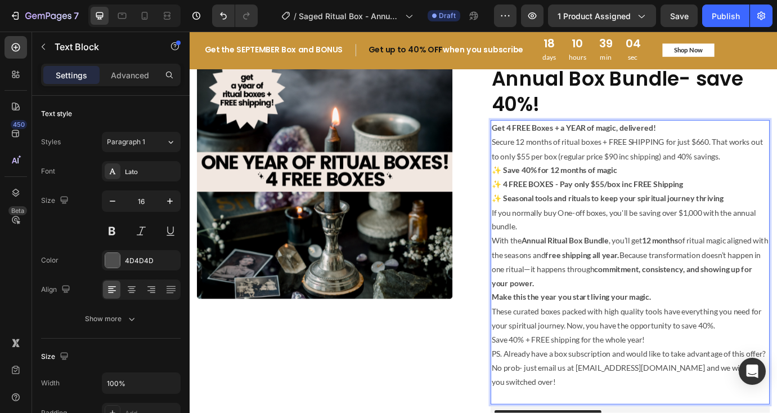
click at [759, 145] on p "Get 4 FREE Boxes + a YEAR of magic, delivered!" at bounding box center [696, 143] width 319 height 16
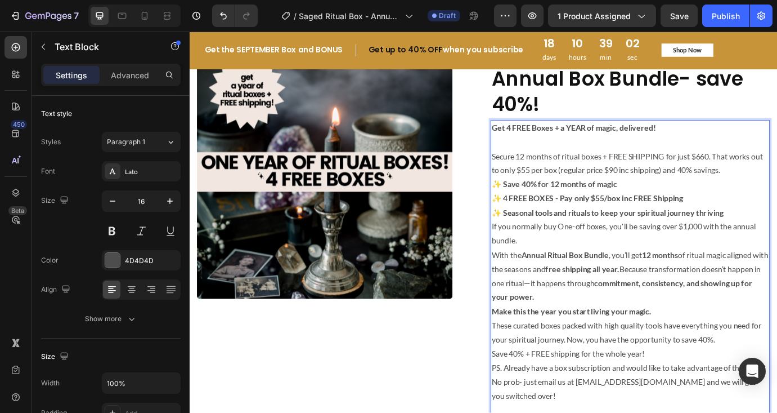
click at [699, 257] on p "If you normally buy One-off boxes, you'll be saving over $1,000 with the annual…" at bounding box center [696, 264] width 319 height 33
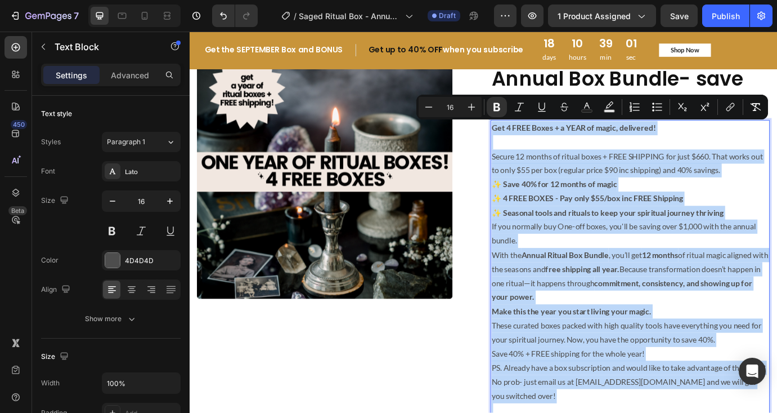
copy div "Get 4 FREE Boxes + a YEAR of magic, delivered! Secure 12 months of ritual boxes…"
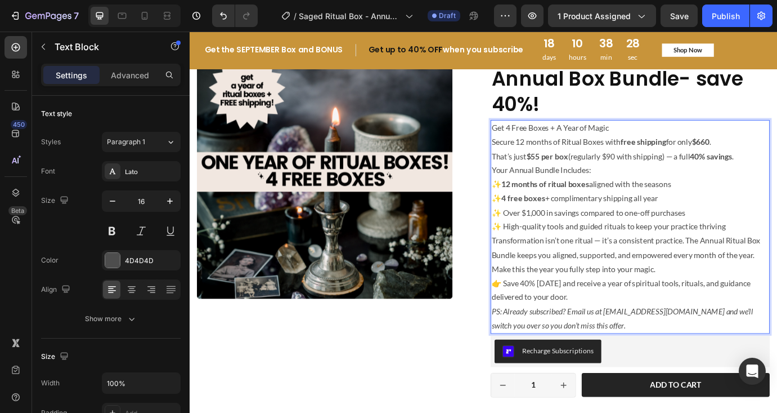
click at [671, 142] on p "Get 4 Free Boxes + A Year of Magic" at bounding box center [696, 143] width 319 height 16
drag, startPoint x: 682, startPoint y: 146, endPoint x: 535, endPoint y: 144, distance: 146.4
click at [537, 144] on p "Get 4 Free Boxes + A Year of Magic" at bounding box center [696, 143] width 319 height 16
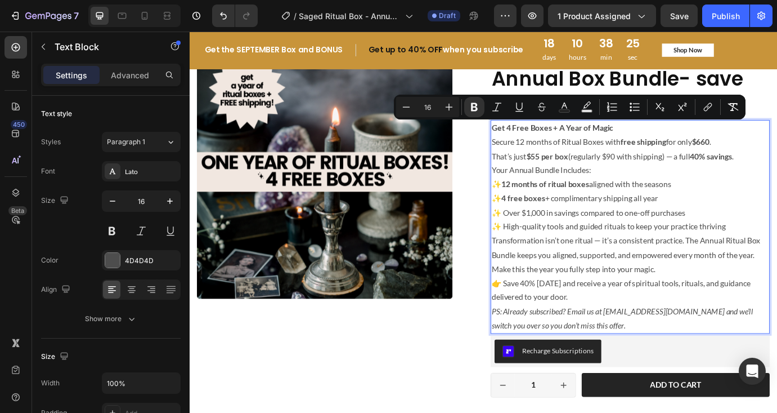
click at [688, 146] on p "Get 4 Free Boxes + A Year of Magic" at bounding box center [696, 143] width 319 height 16
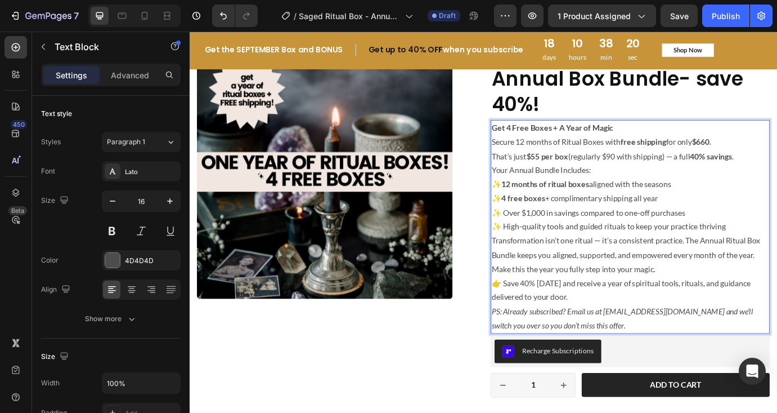
click at [676, 169] on p "Secure 12 months of Ritual Boxes with free shipping for only $660 . That’s just…" at bounding box center [696, 167] width 319 height 33
click at [777, 179] on p "Secure 12 months of Ritual Boxes with free shipping for only $660 . That’s just…" at bounding box center [696, 167] width 319 height 33
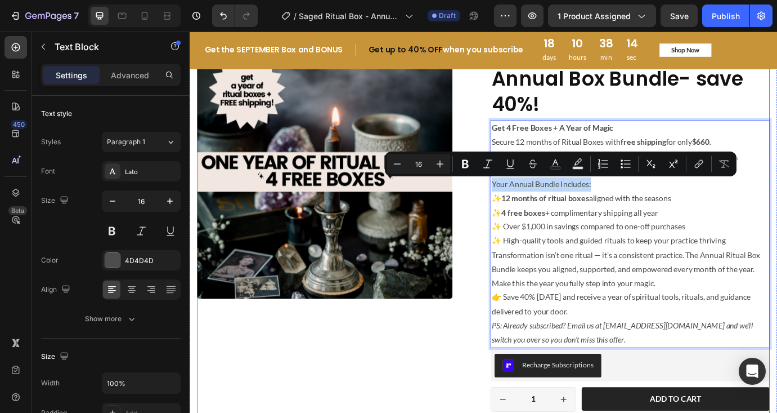
drag, startPoint x: 659, startPoint y: 203, endPoint x: 527, endPoint y: 203, distance: 131.7
click at [527, 203] on div "Product Images Icon Icon Icon Icon Icon Icon List 2,500+ Verified Reviews! Text…" at bounding box center [527, 285] width 659 height 480
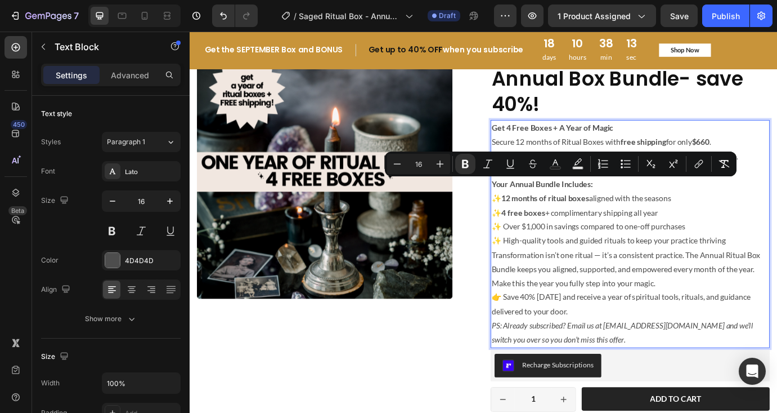
click at [647, 286] on p "Transformation isn’t one ritual — it’s a consistent practice. The Annual Ritual…" at bounding box center [696, 296] width 319 height 33
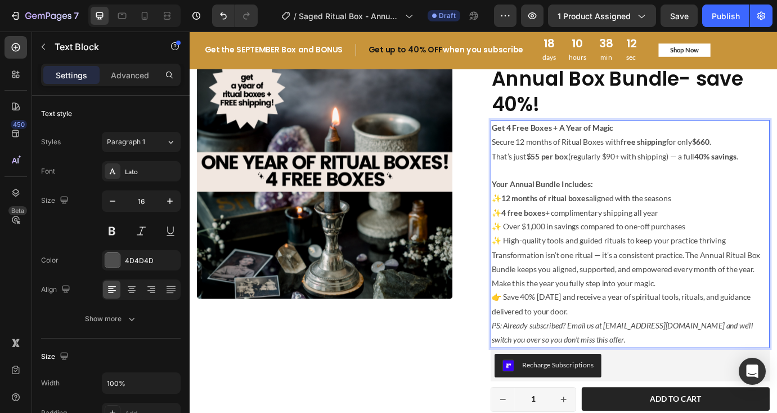
click at [777, 271] on p "✨ 12 months of ritual boxes aligned with the seasons ✨ 4 free boxes + complimen…" at bounding box center [696, 248] width 319 height 65
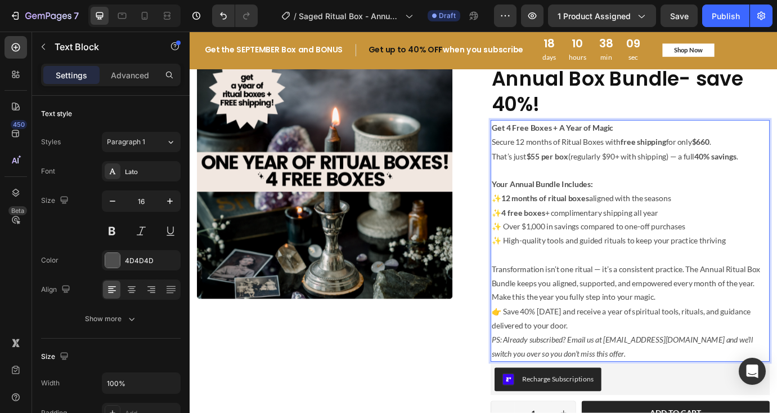
click at [659, 304] on p "Transformation isn’t one ritual — it’s a consistent practice. The Annual Ritual…" at bounding box center [696, 313] width 319 height 33
click at [730, 342] on p "Make this the year you fully step into your magic." at bounding box center [696, 337] width 319 height 16
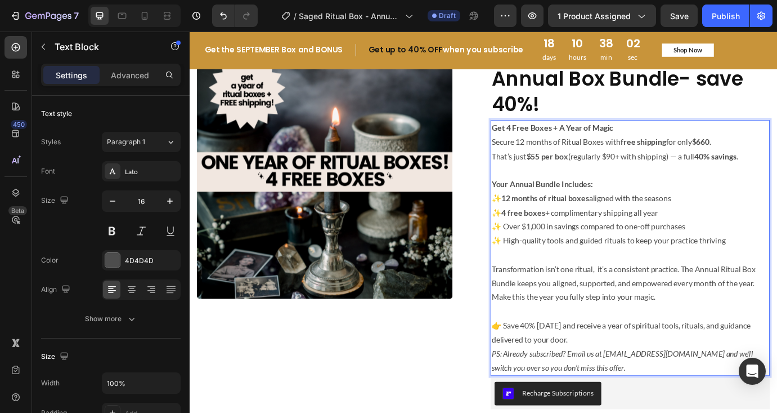
click at [700, 385] on p "👉 Save 40% today and receive a year of spiritual tools, rituals, and guidance d…" at bounding box center [696, 377] width 319 height 33
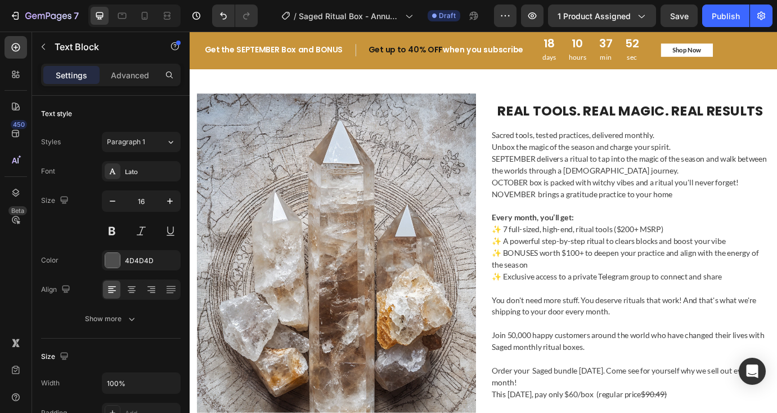
scroll to position [1065, 0]
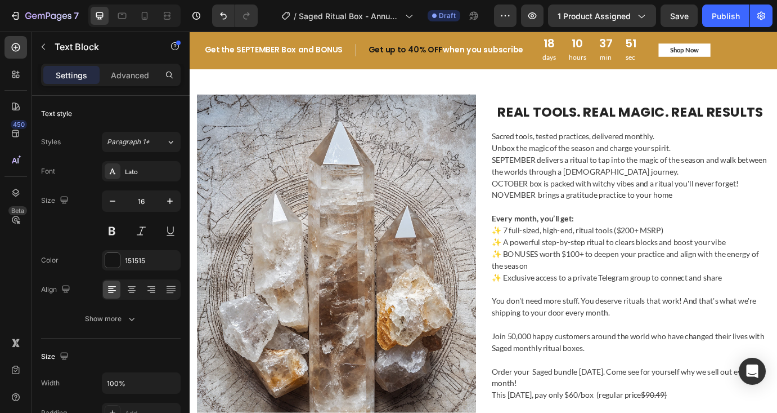
click at [673, 22] on strong "October & November goodies to be announced!" at bounding box center [640, 16] width 191 height 11
click at [672, 22] on strong "October & November goodies to be announced!" at bounding box center [640, 16] width 191 height 11
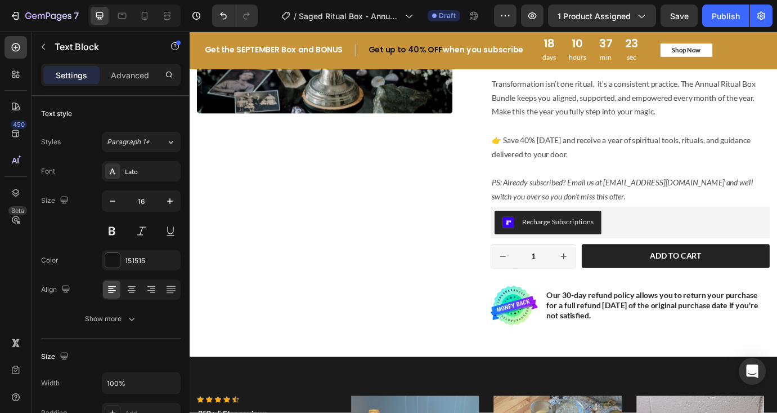
scroll to position [212, 0]
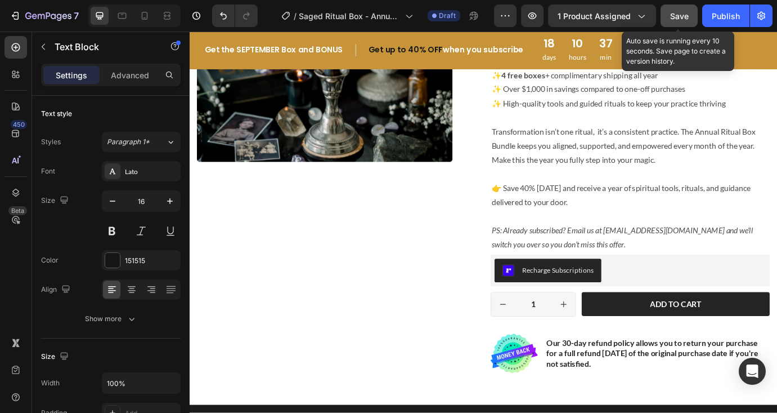
click at [681, 12] on span "Save" at bounding box center [679, 16] width 19 height 10
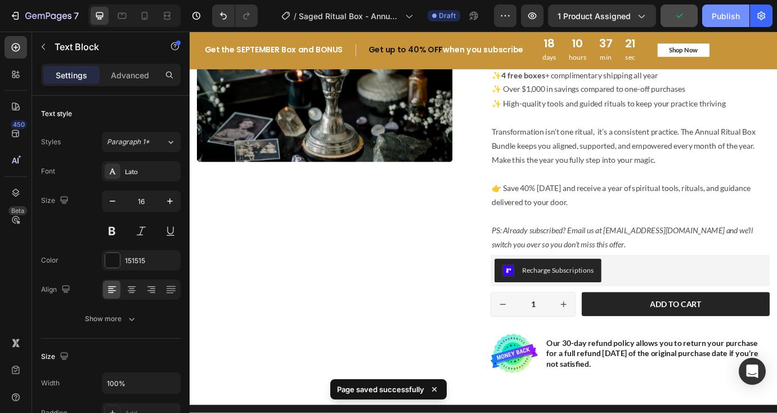
click at [730, 12] on div "Publish" at bounding box center [726, 16] width 28 height 12
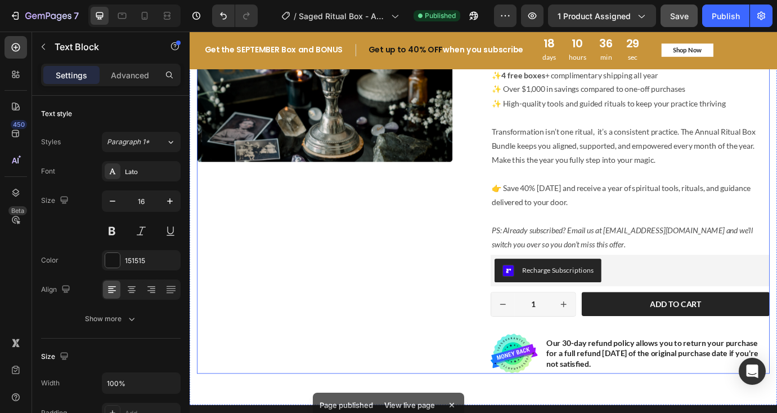
click at [455, 320] on div "Product Images" at bounding box center [358, 155] width 321 height 537
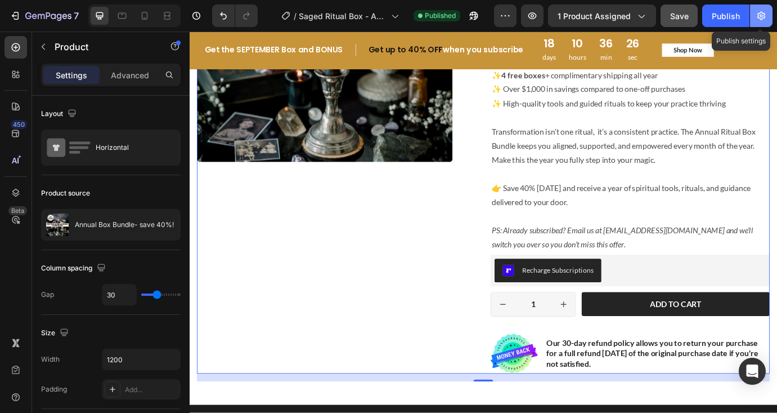
click at [761, 17] on icon "button" at bounding box center [761, 15] width 11 height 11
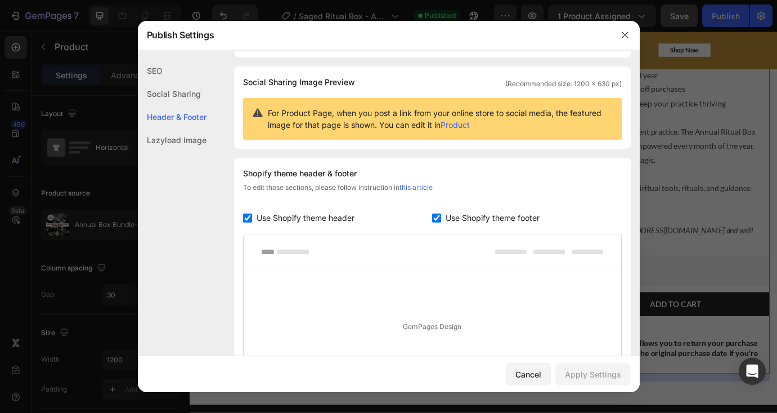
scroll to position [223, 0]
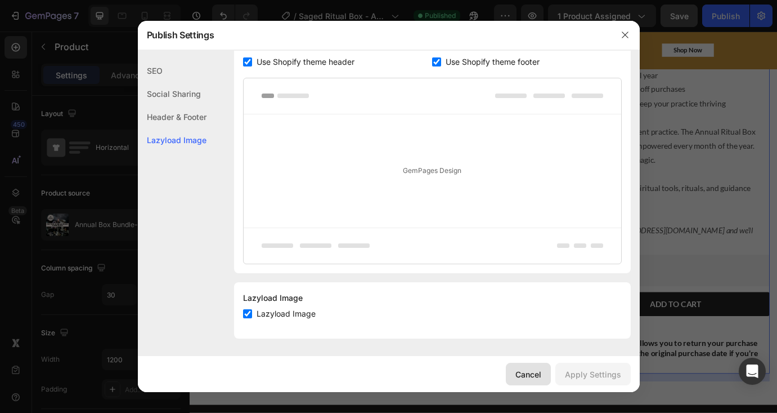
click at [543, 374] on button "Cancel" at bounding box center [528, 374] width 45 height 23
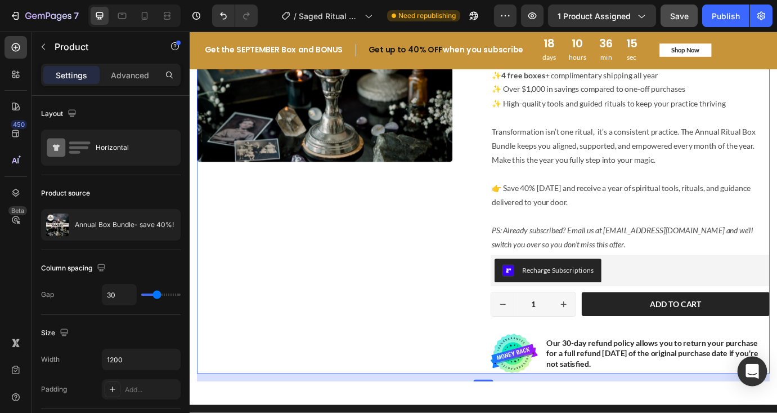
click at [753, 376] on icon "Open Intercom Messenger" at bounding box center [752, 371] width 15 height 15
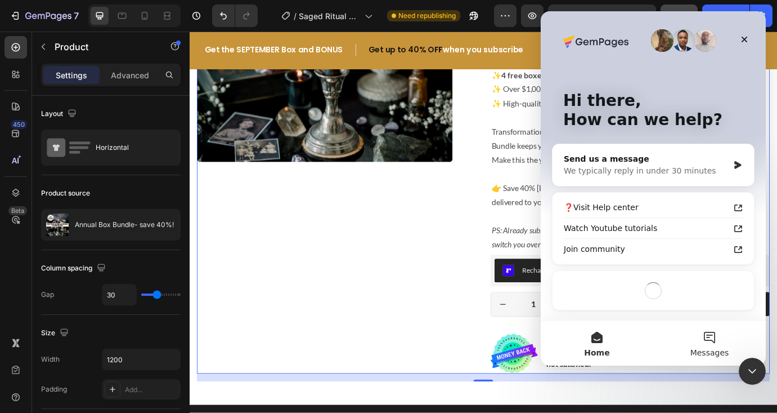
scroll to position [0, 0]
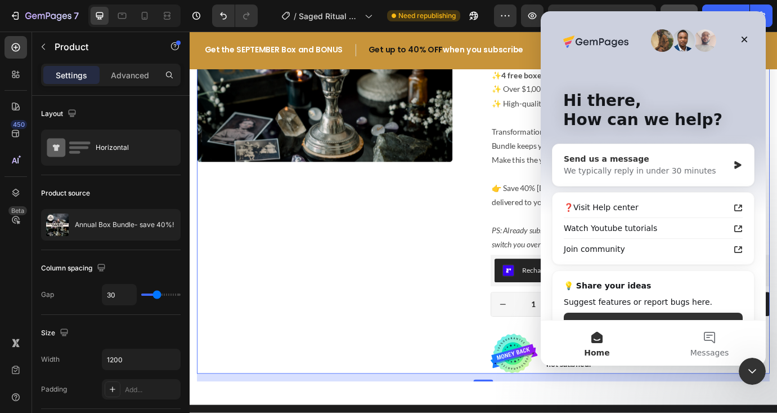
click at [629, 156] on div "Send us a message" at bounding box center [646, 159] width 165 height 12
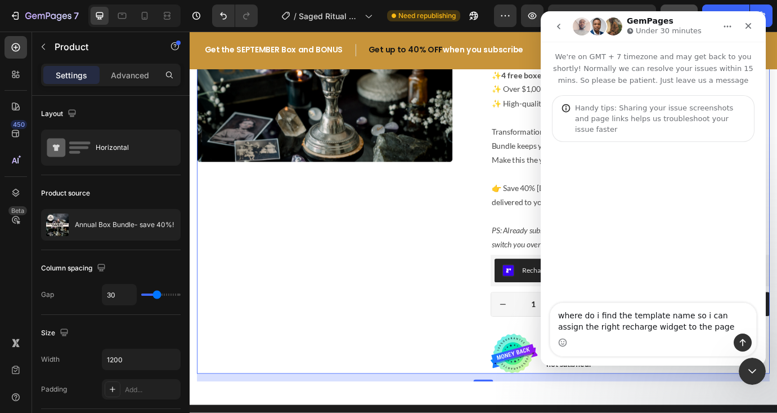
type textarea "where do i find the template name so i can assign the right recharge widget to …"
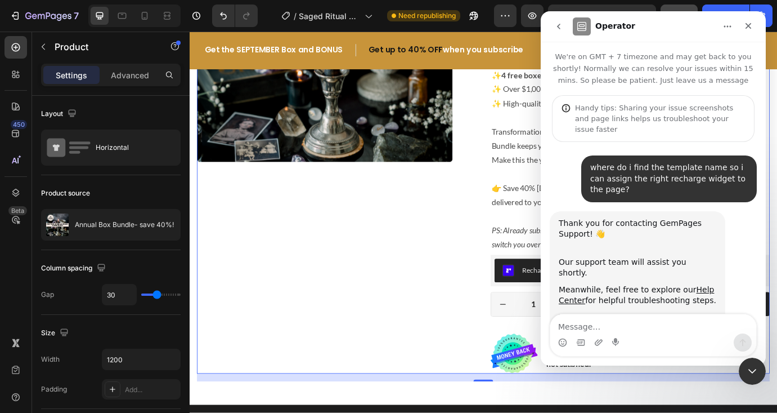
click at [563, 27] on button "go back" at bounding box center [558, 26] width 21 height 21
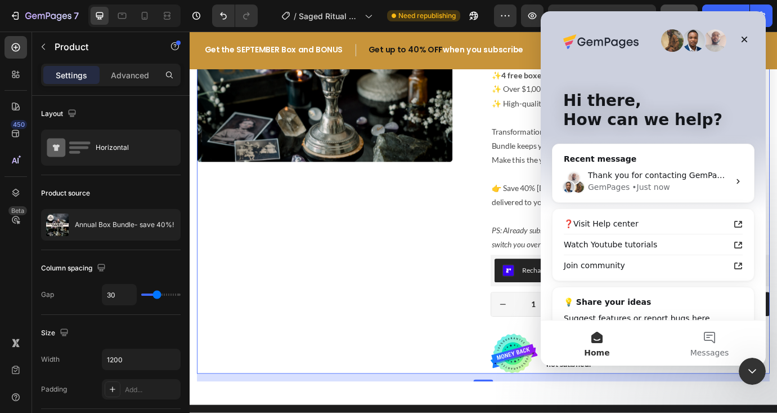
click at [492, 243] on div "Product Images" at bounding box center [358, 155] width 321 height 537
click at [751, 363] on icon "Close Intercom Messenger" at bounding box center [751, 370] width 14 height 14
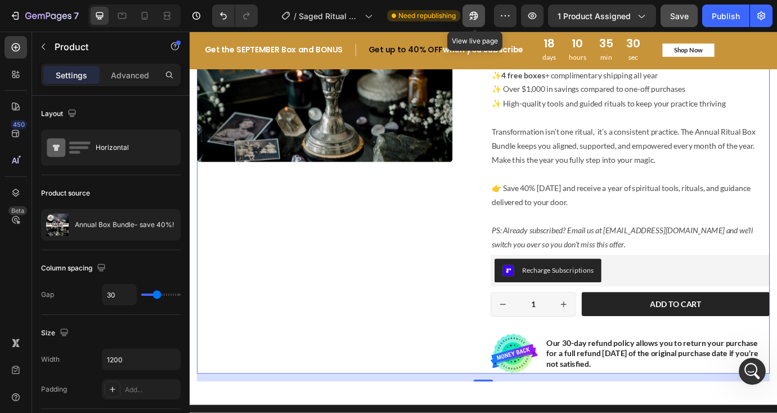
click at [475, 18] on icon "button" at bounding box center [473, 15] width 11 height 11
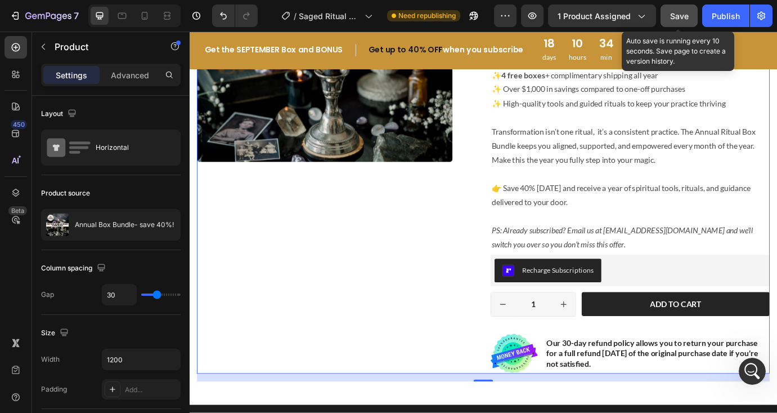
click at [680, 16] on span "Save" at bounding box center [679, 16] width 19 height 10
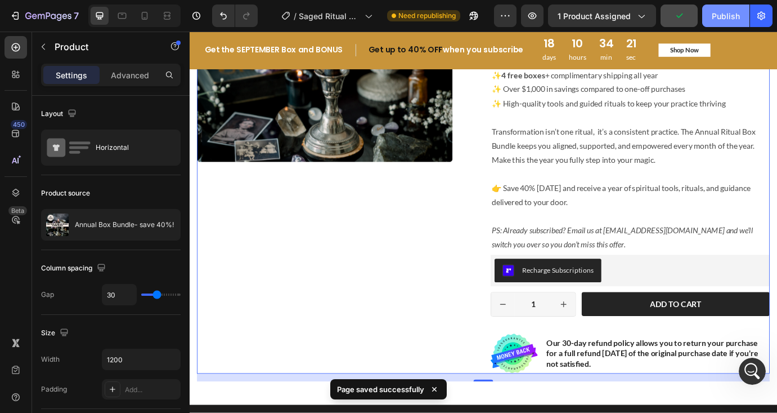
click at [725, 15] on div "Publish" at bounding box center [726, 16] width 28 height 12
